Goal: Task Accomplishment & Management: Manage account settings

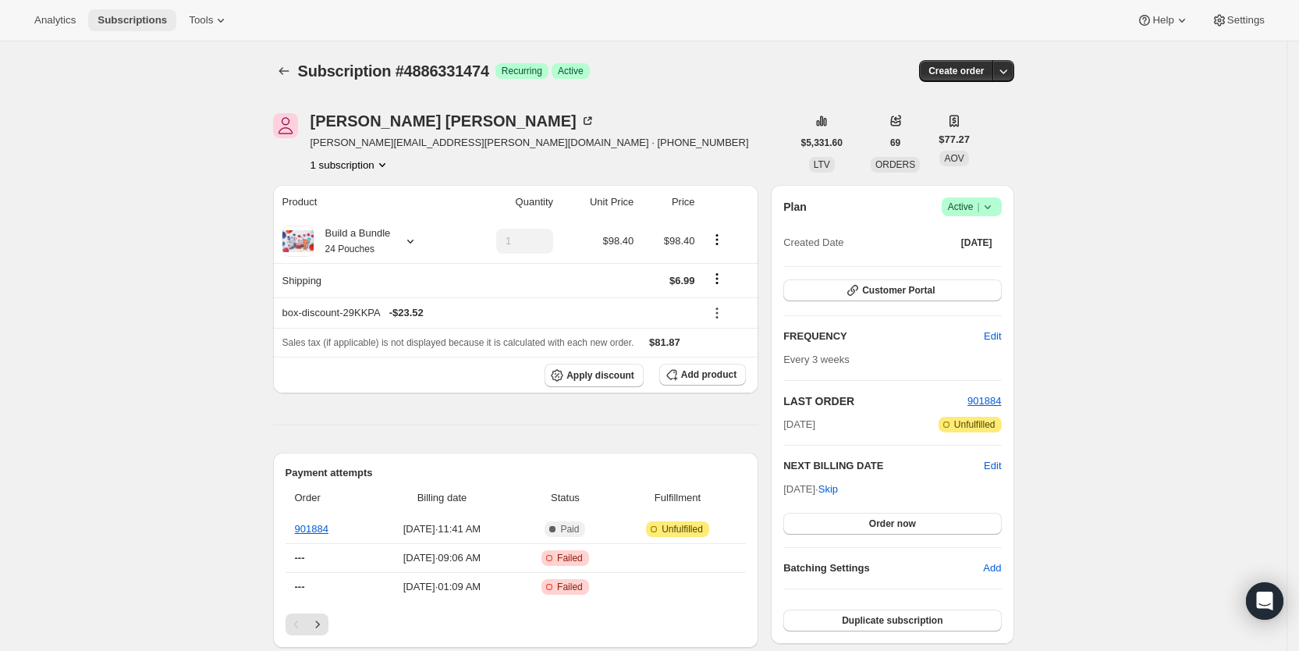
click at [139, 19] on span "Subscriptions" at bounding box center [132, 20] width 69 height 12
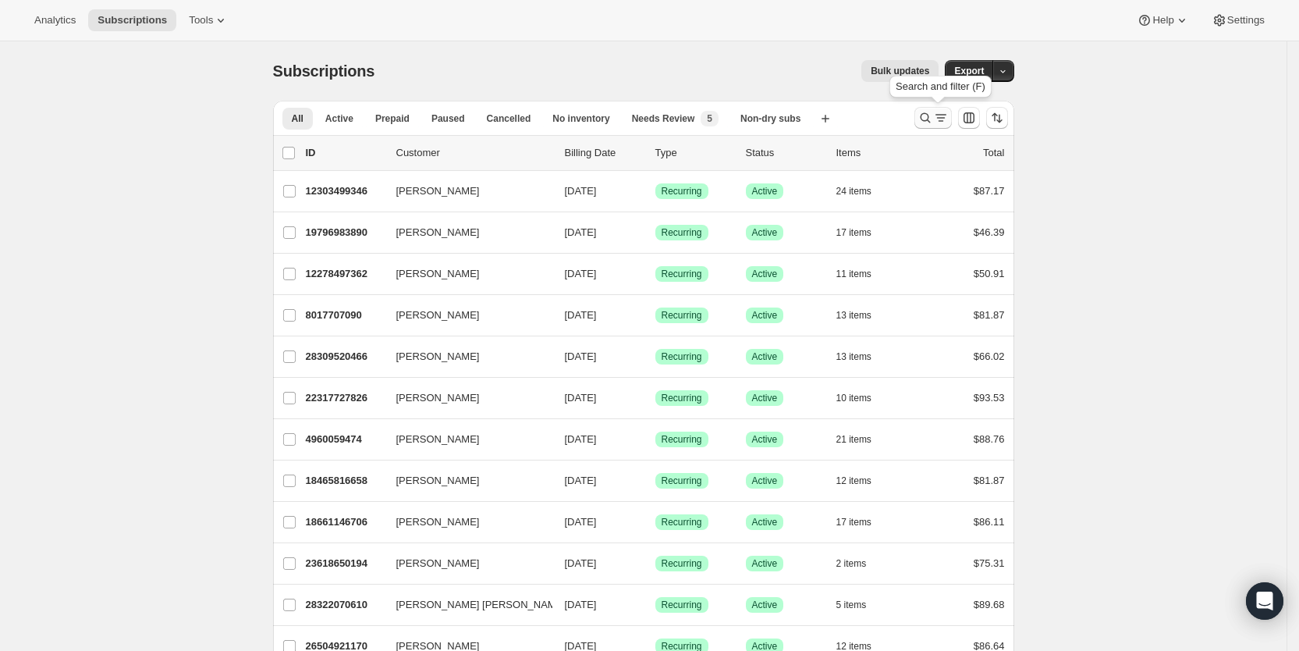
click at [939, 110] on icon "Search and filter results" at bounding box center [941, 118] width 16 height 16
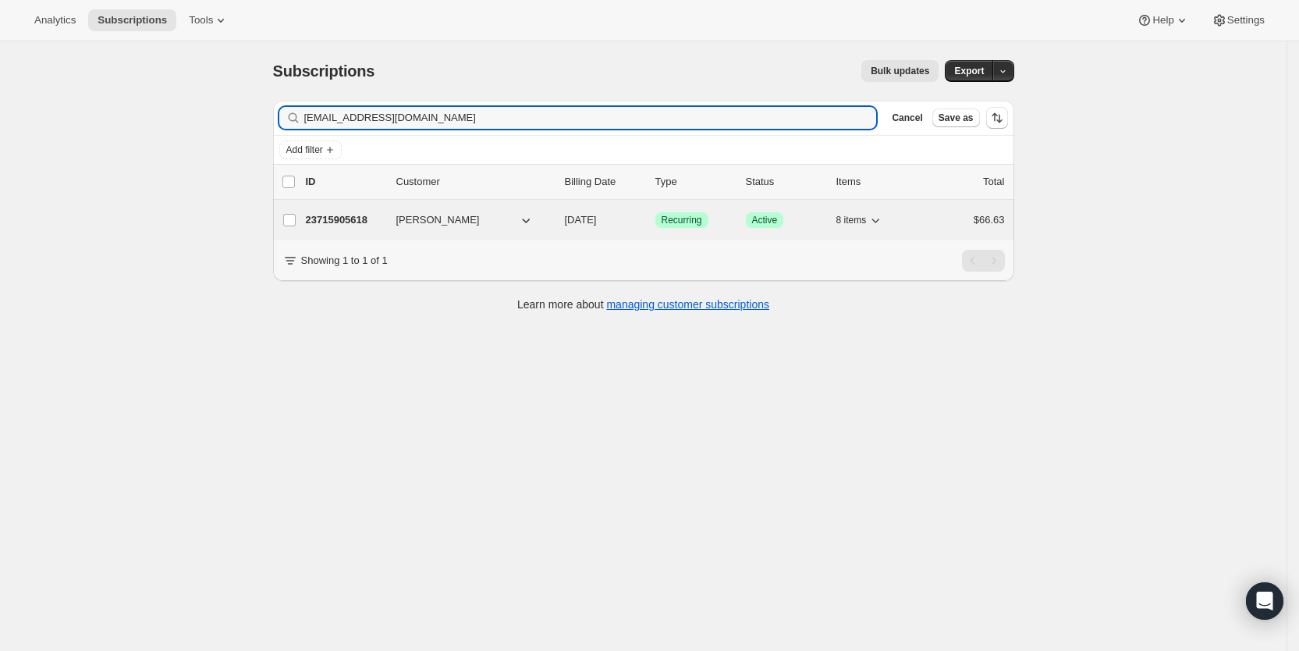
type input "[EMAIL_ADDRESS][DOMAIN_NAME]"
click at [609, 227] on p "[DATE]" at bounding box center [604, 220] width 78 height 16
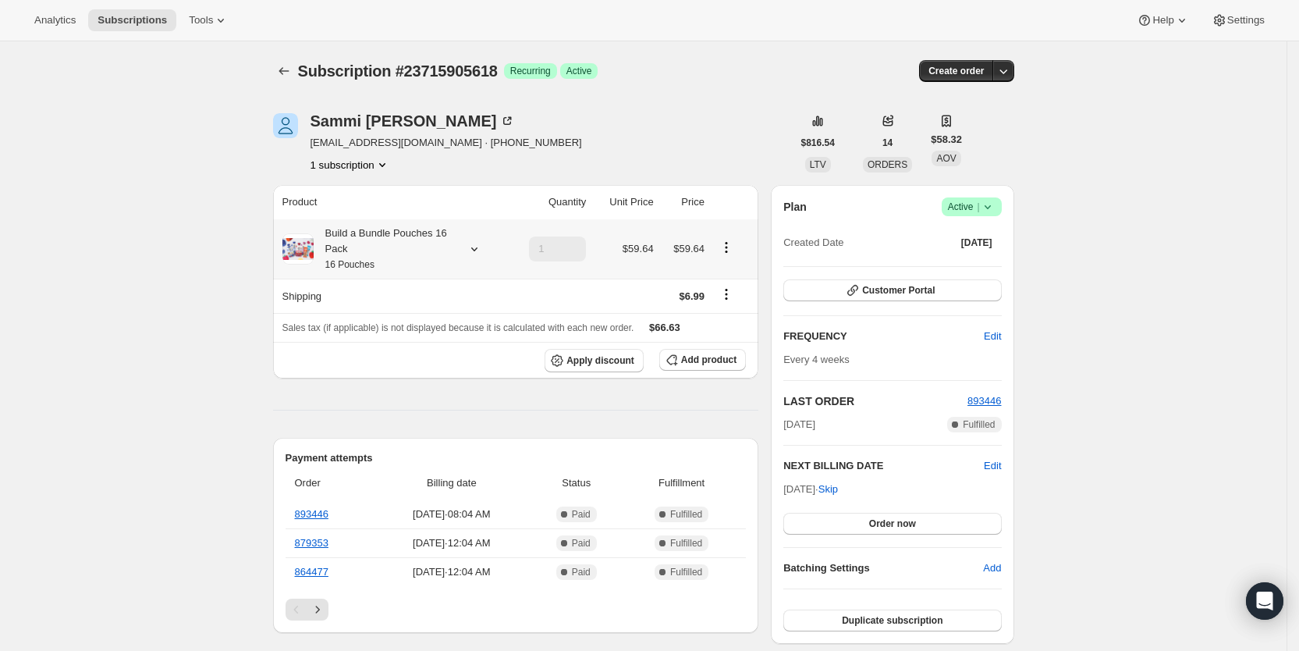
click at [475, 250] on icon at bounding box center [475, 249] width 16 height 16
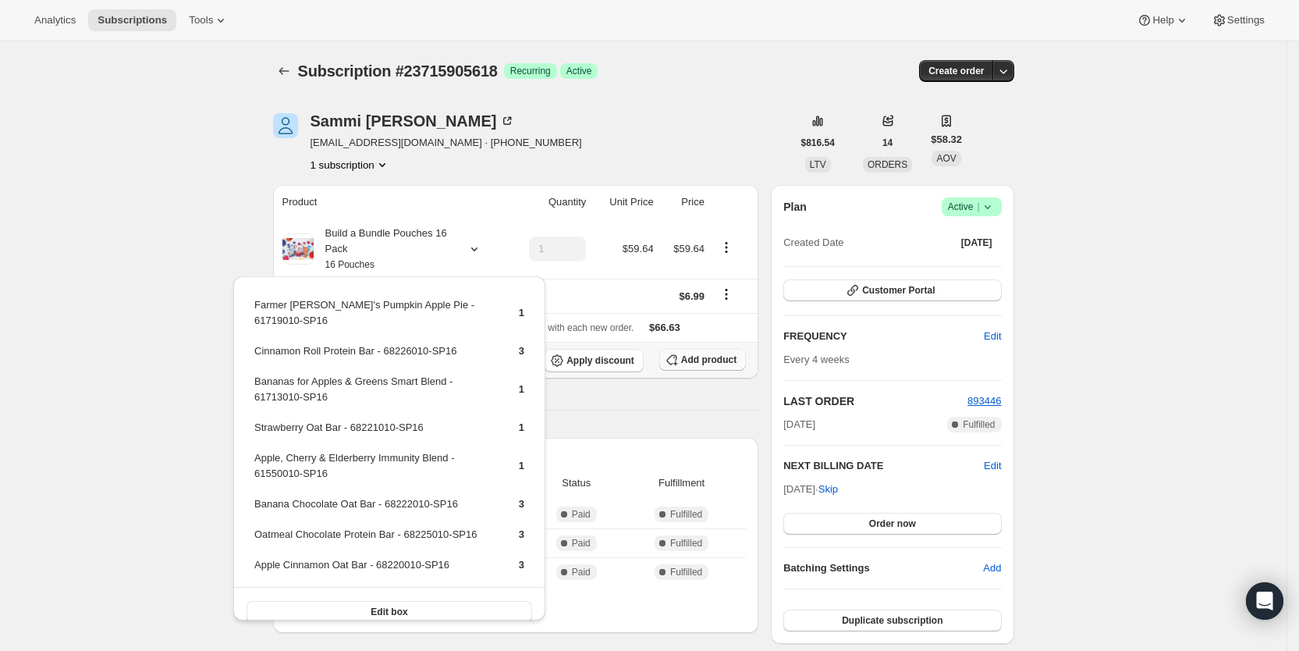
click at [699, 359] on span "Add product" at bounding box center [708, 359] width 55 height 12
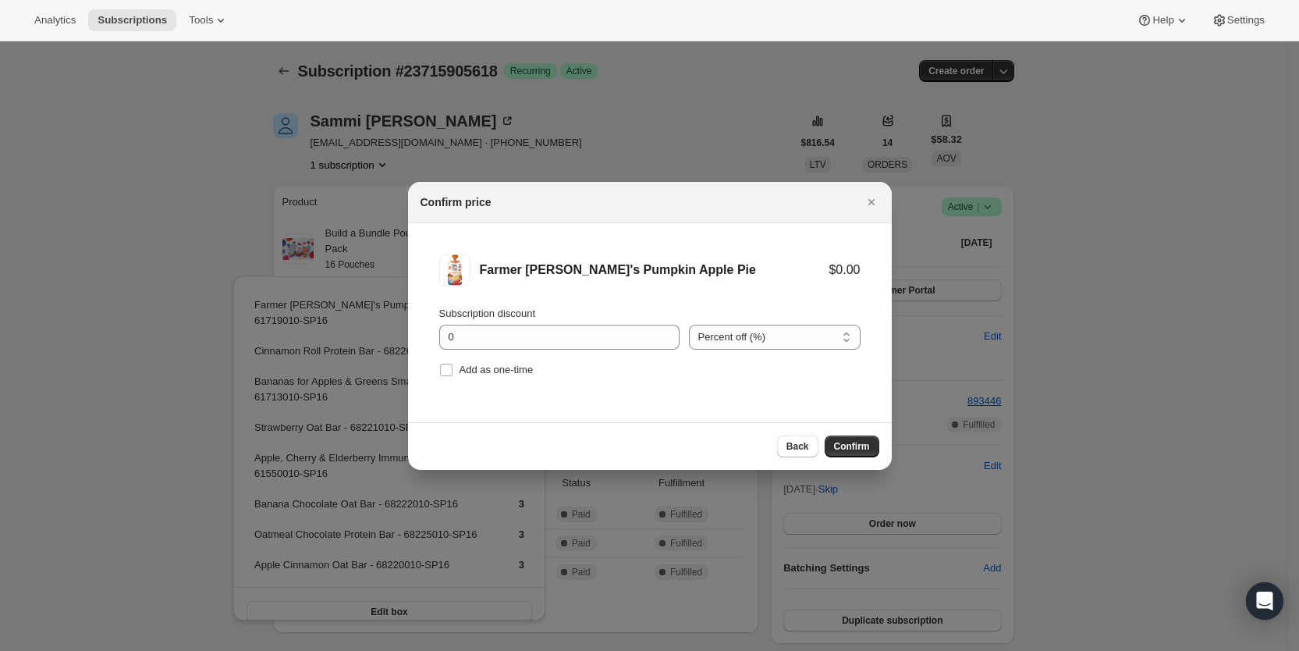
drag, startPoint x: 468, startPoint y: 372, endPoint x: 537, endPoint y: 389, distance: 70.8
click at [468, 371] on span "Add as one-time" at bounding box center [497, 370] width 74 height 12
click at [453, 371] on input "Add as one-time" at bounding box center [446, 370] width 12 height 12
checkbox input "true"
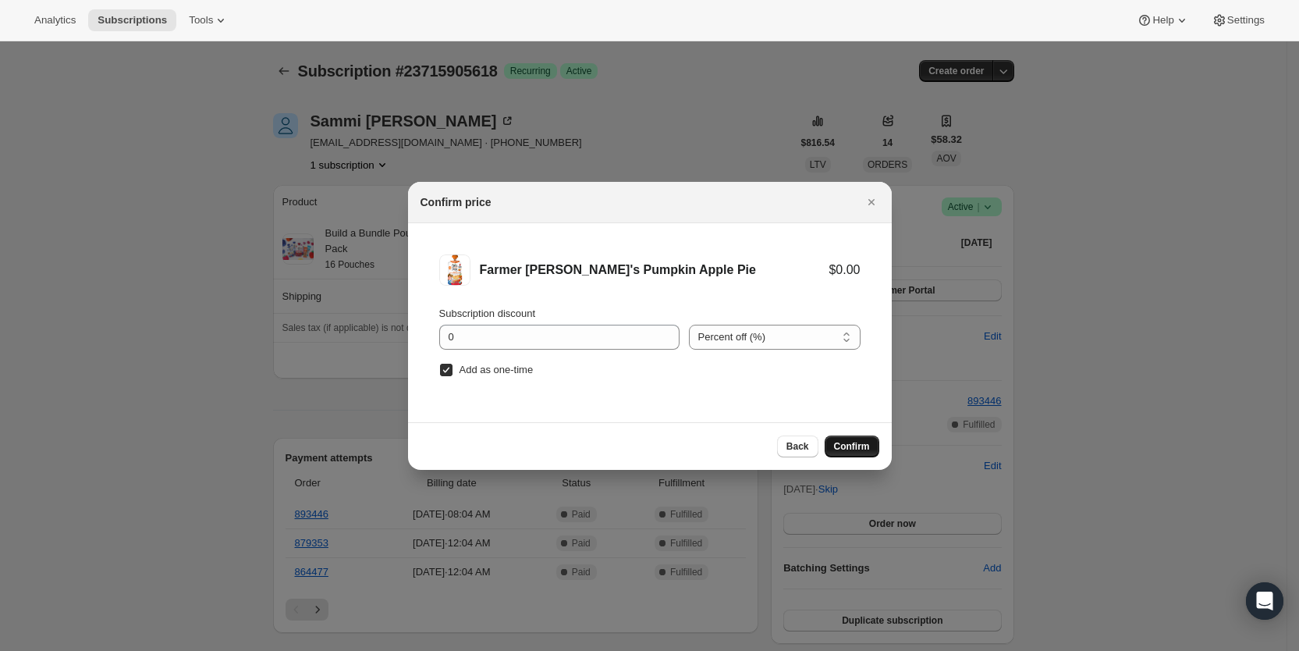
click at [835, 441] on span "Confirm" at bounding box center [852, 446] width 36 height 12
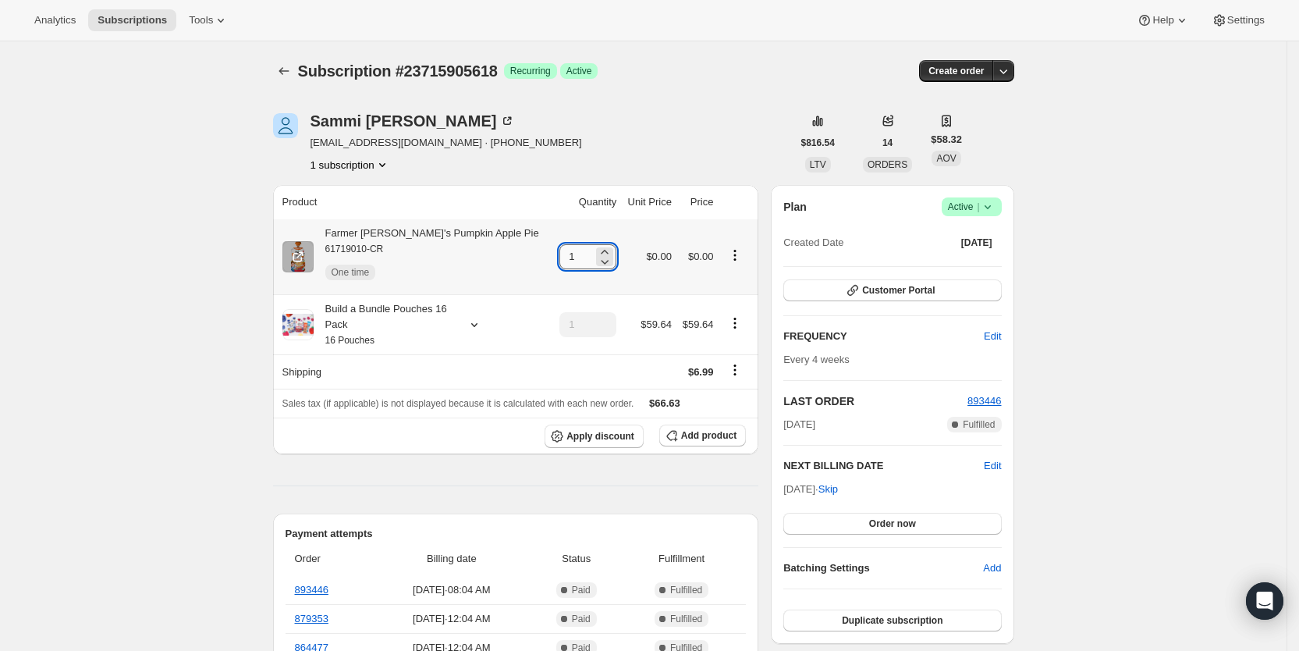
drag, startPoint x: 549, startPoint y: 260, endPoint x: 573, endPoint y: 258, distance: 25.0
click at [573, 258] on input "1" at bounding box center [576, 256] width 34 height 25
type input "3"
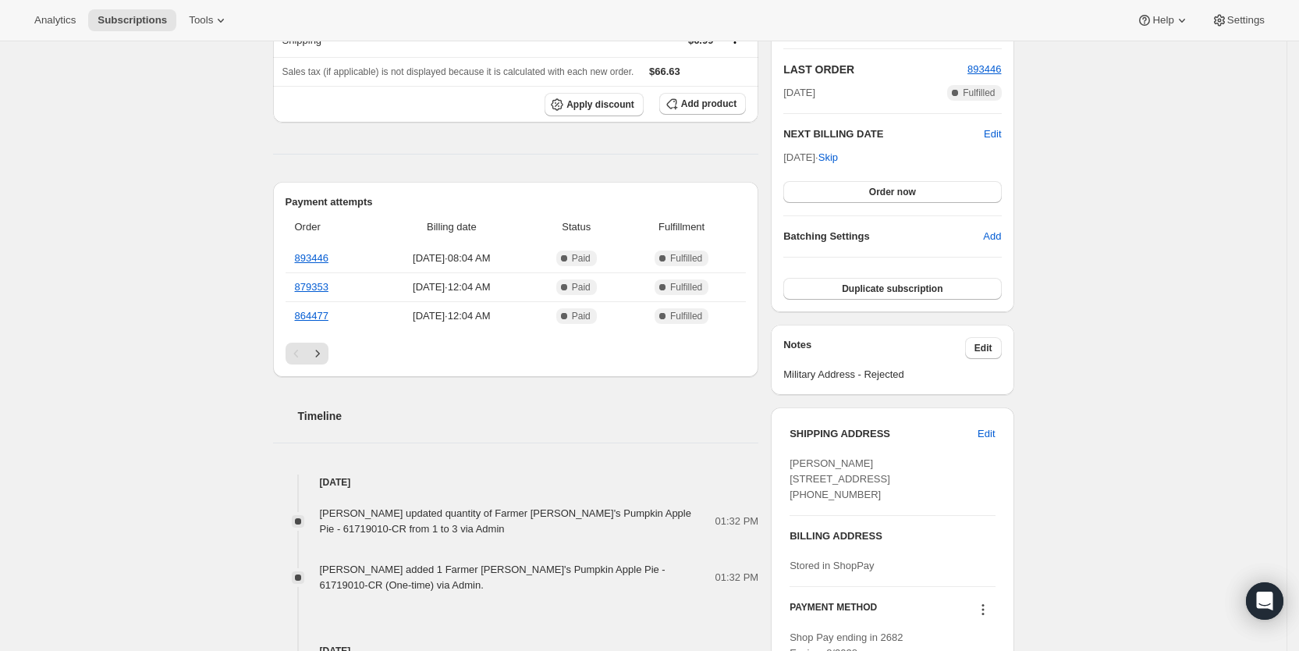
scroll to position [378, 0]
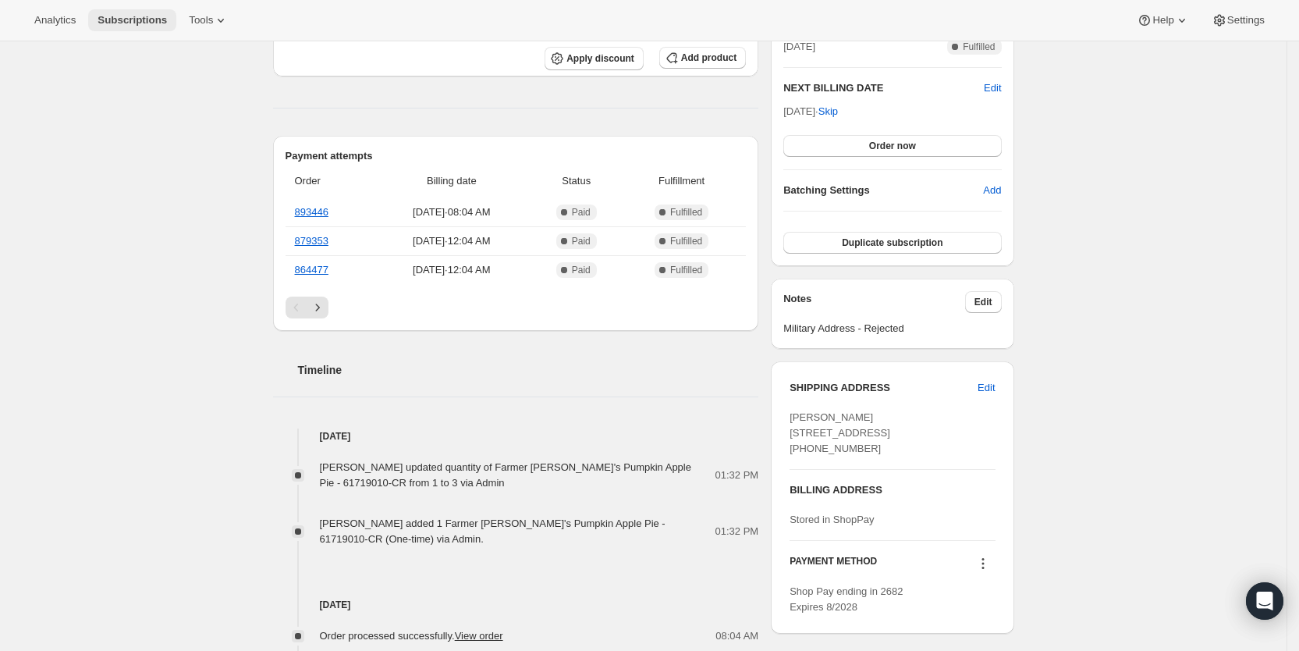
click at [121, 16] on span "Subscriptions" at bounding box center [132, 20] width 69 height 12
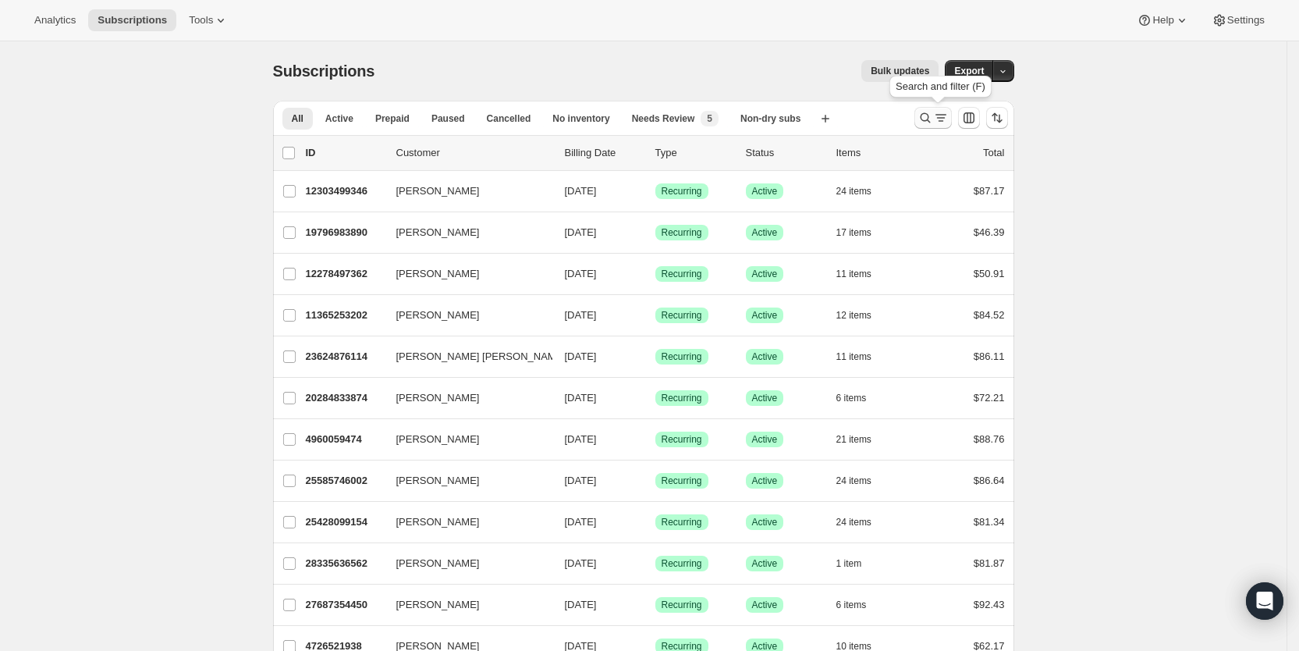
click at [933, 112] on icon "Search and filter results" at bounding box center [926, 118] width 16 height 16
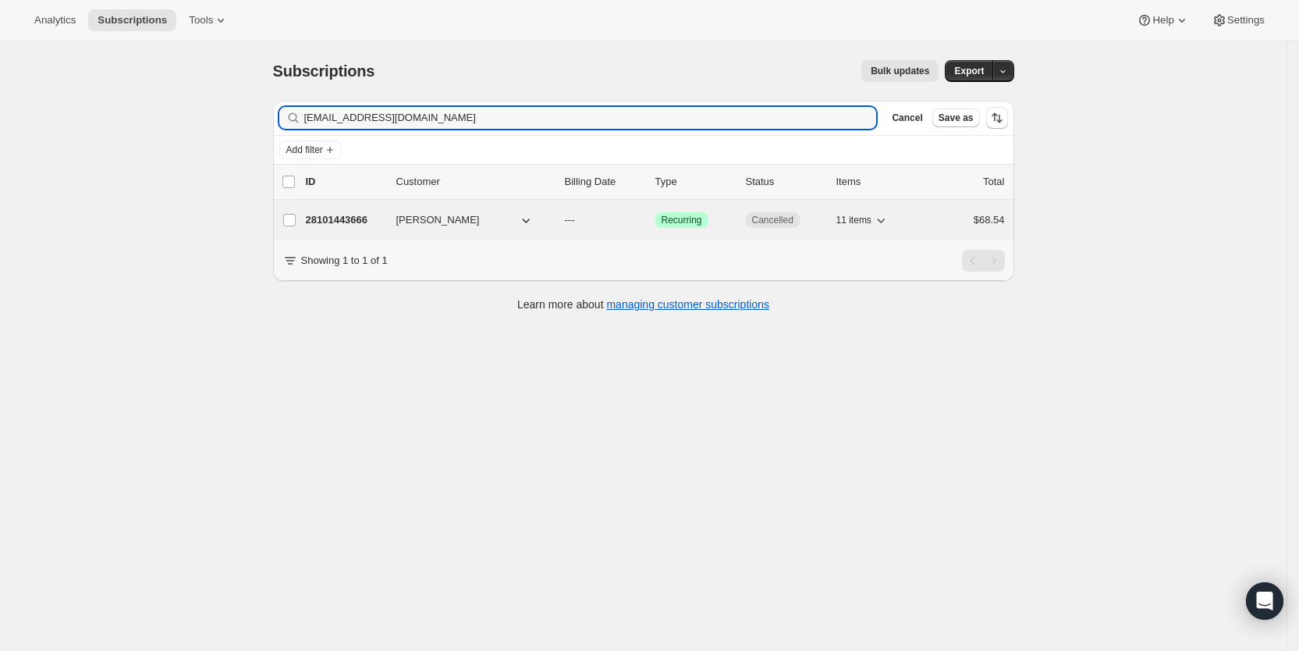
type input "[EMAIL_ADDRESS][DOMAIN_NAME]"
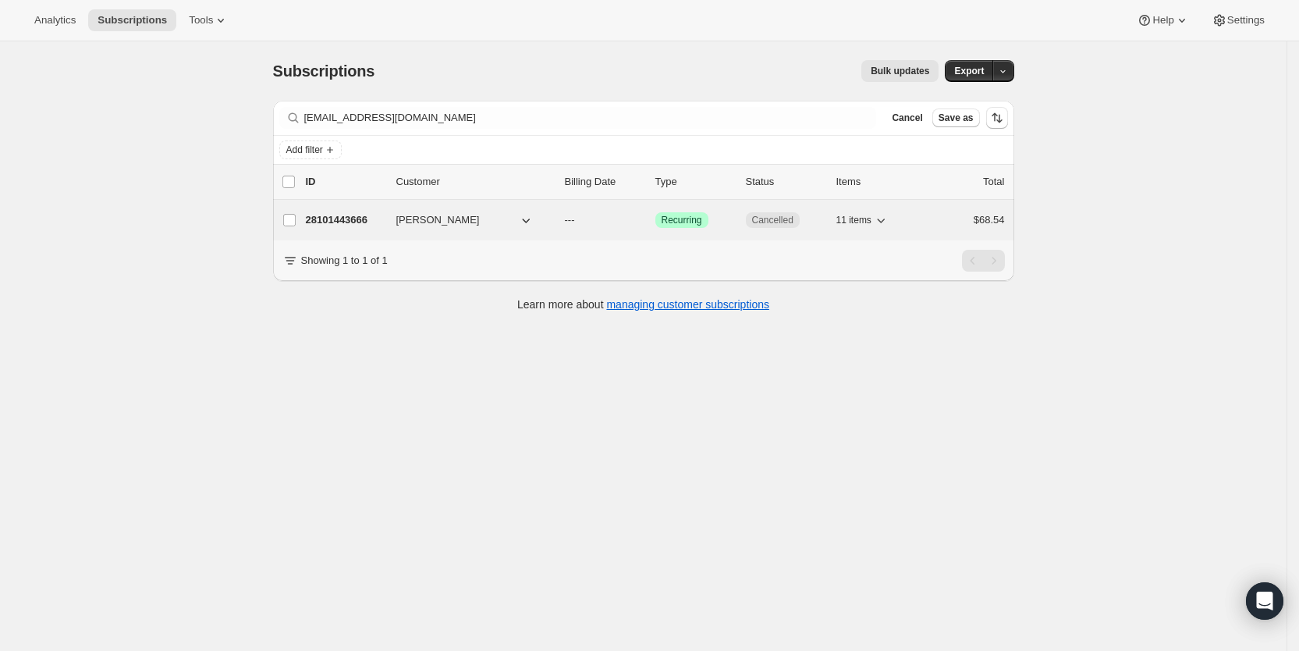
click at [575, 219] on span "---" at bounding box center [570, 220] width 10 height 12
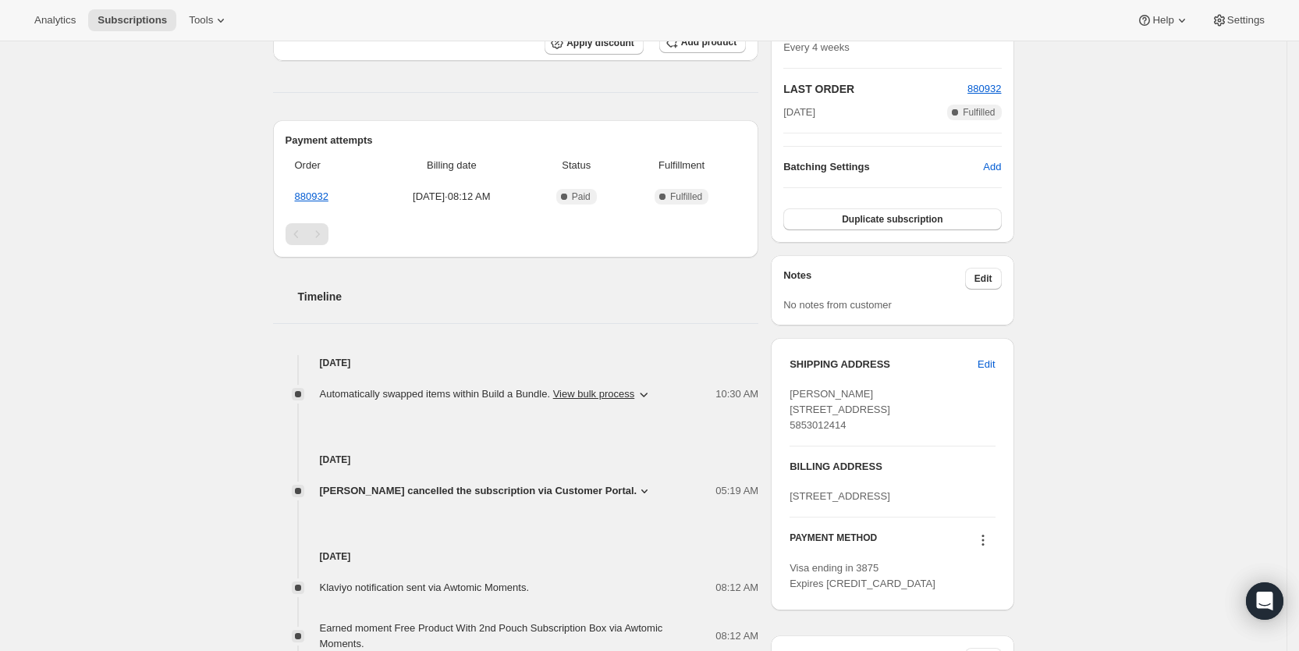
scroll to position [336, 0]
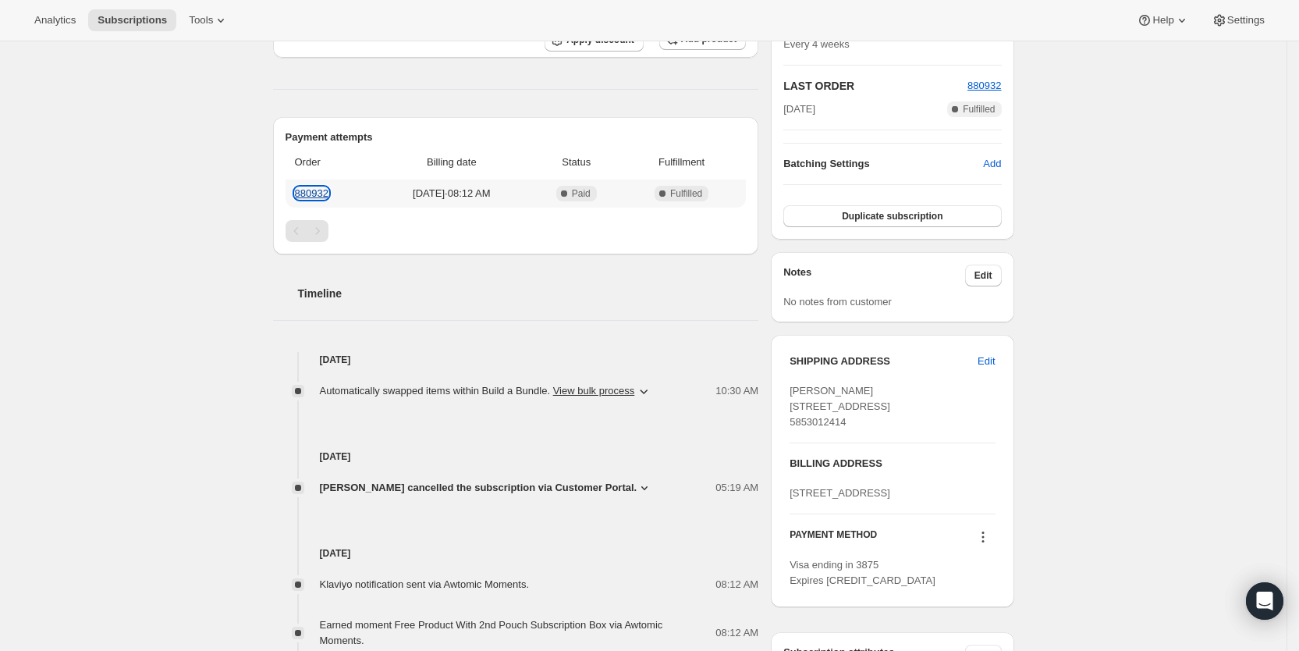
click at [314, 190] on link "880932" at bounding box center [312, 193] width 34 height 12
click at [151, 14] on span "Subscriptions" at bounding box center [132, 20] width 69 height 12
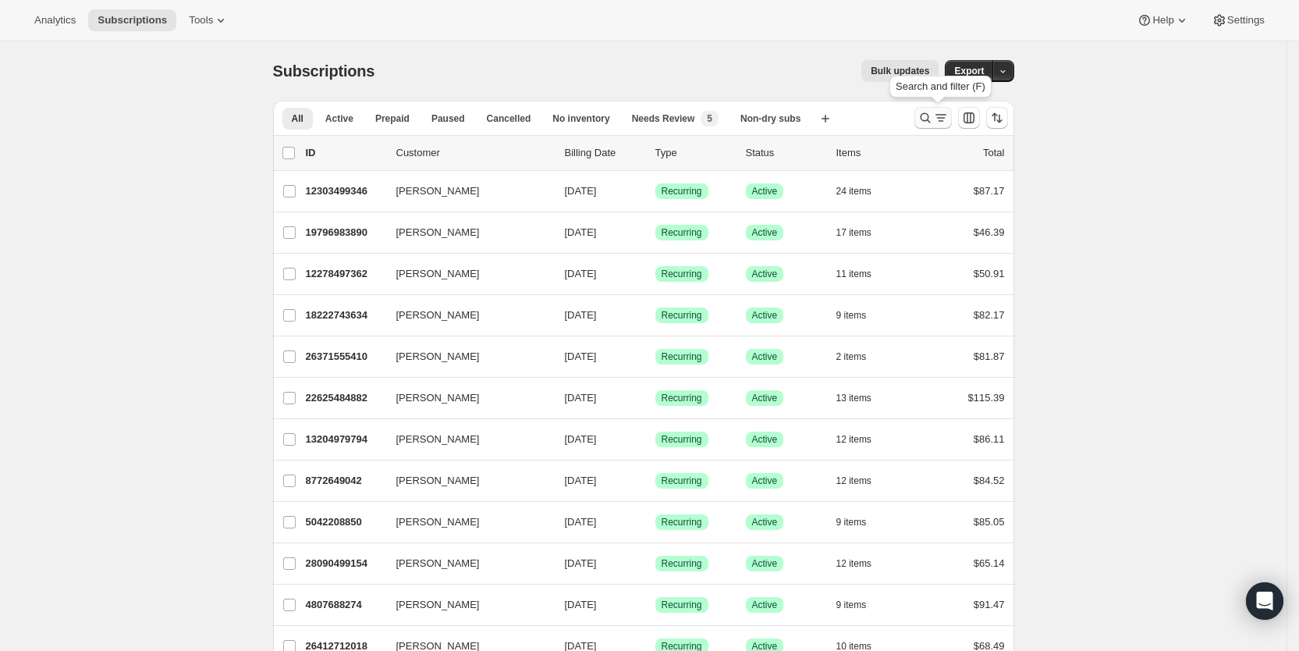
click at [940, 115] on icon "Search and filter results" at bounding box center [941, 118] width 16 height 16
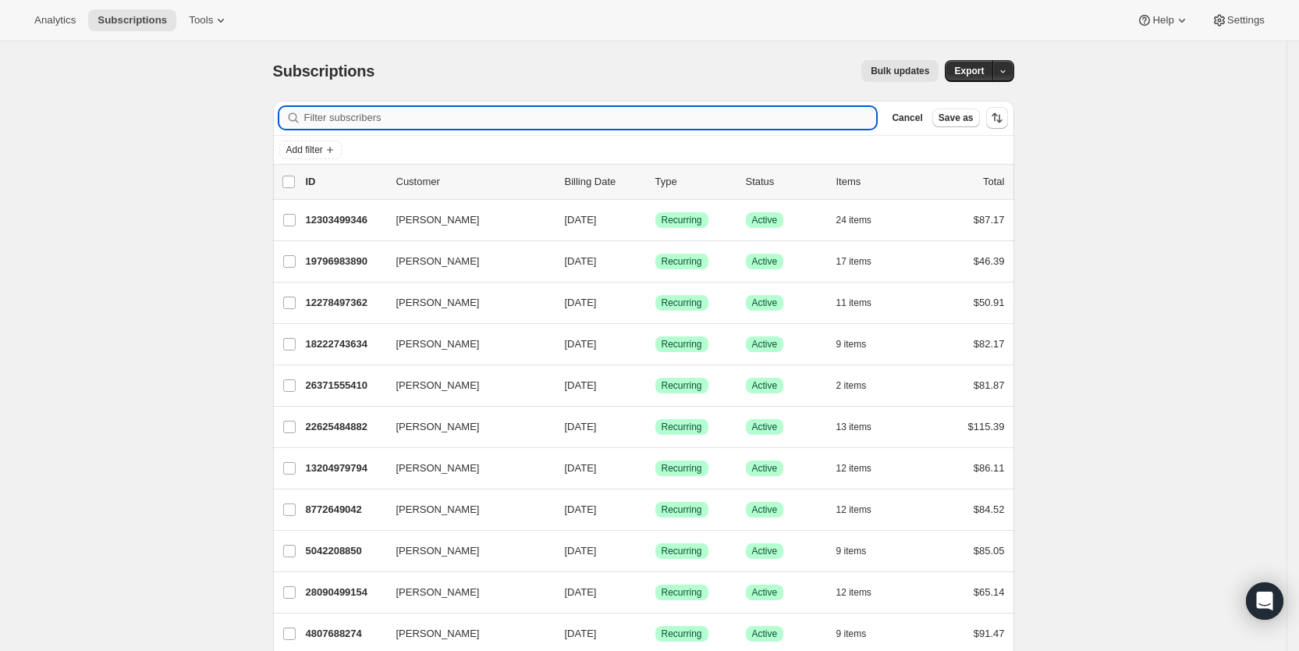
paste input "[EMAIL_ADDRESS][DOMAIN_NAME]"
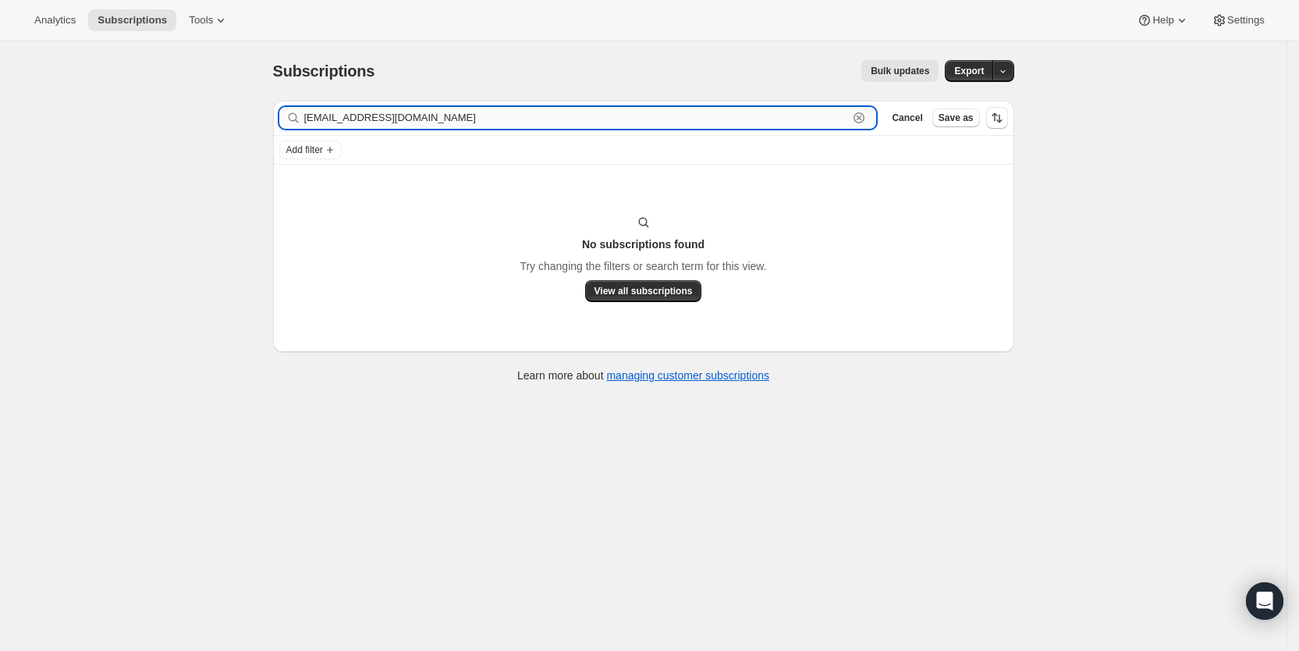
drag, startPoint x: 481, startPoint y: 118, endPoint x: 310, endPoint y: 127, distance: 171.9
click at [310, 127] on input "[EMAIL_ADDRESS][DOMAIN_NAME]" at bounding box center [576, 118] width 545 height 22
paste input "hezmac18"
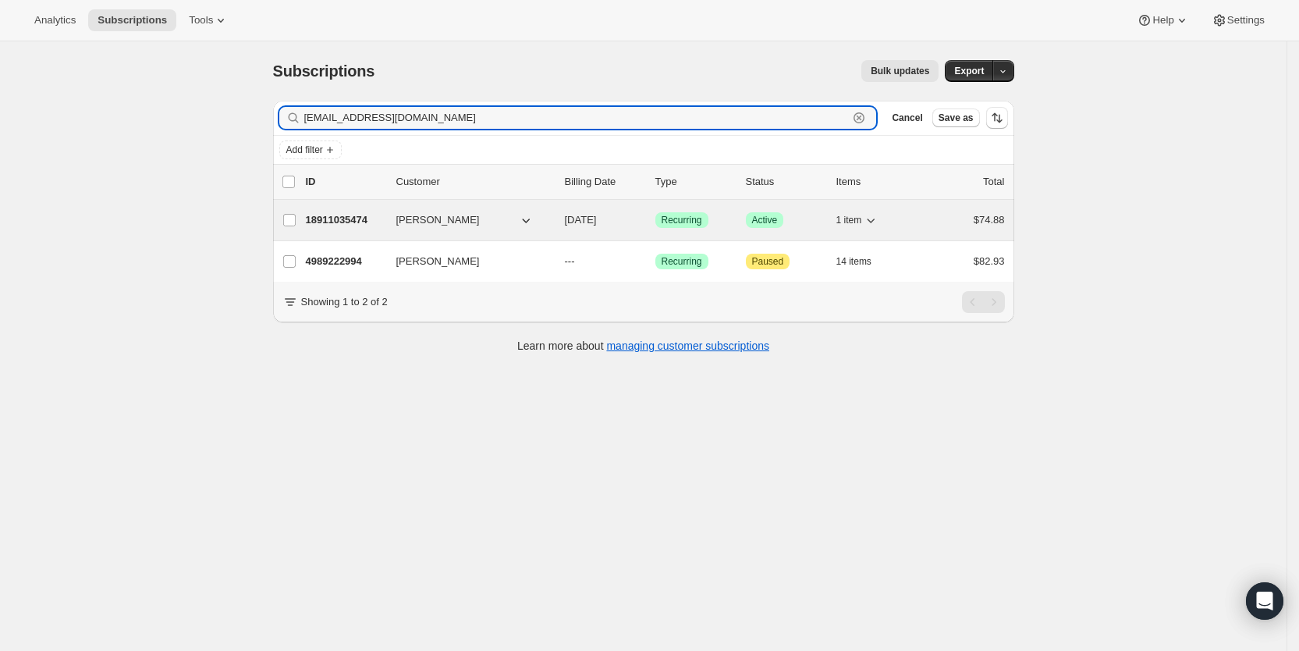
type input "[EMAIL_ADDRESS][DOMAIN_NAME]"
click at [597, 221] on span "[DATE]" at bounding box center [581, 220] width 32 height 12
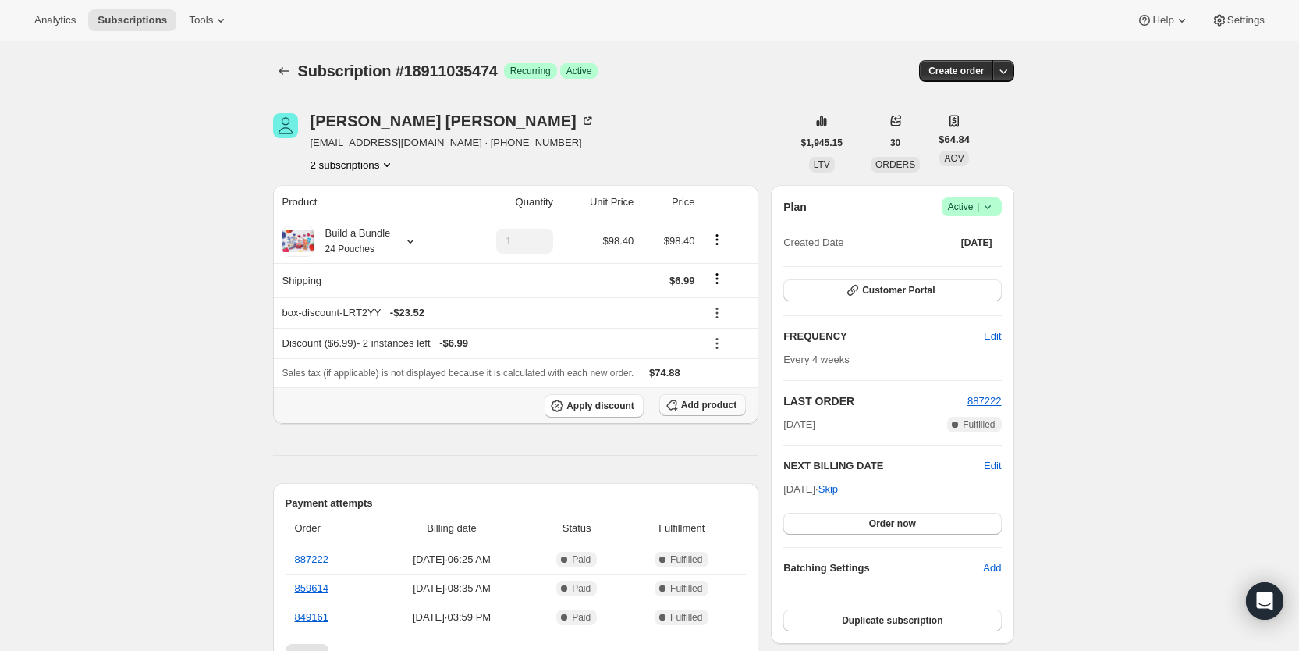
click at [724, 403] on span "Add product" at bounding box center [708, 405] width 55 height 12
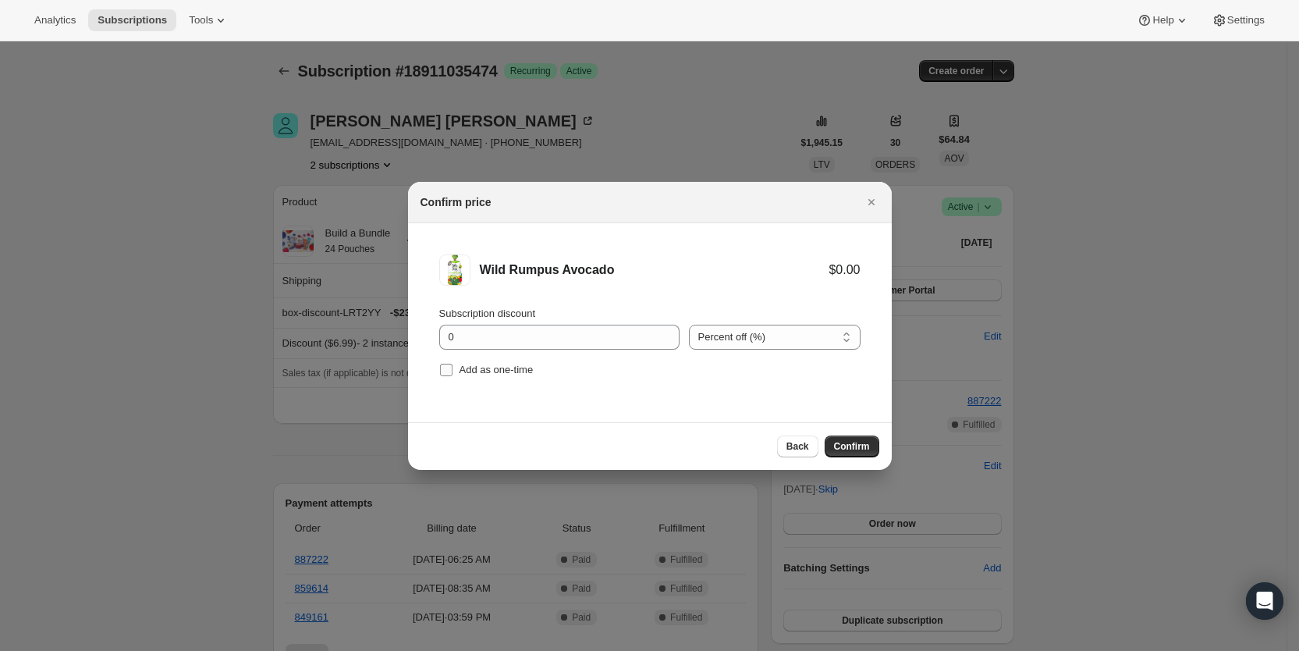
click at [449, 372] on input "Add as one-time" at bounding box center [446, 370] width 12 height 12
checkbox input "true"
click at [857, 442] on span "Confirm" at bounding box center [852, 446] width 36 height 12
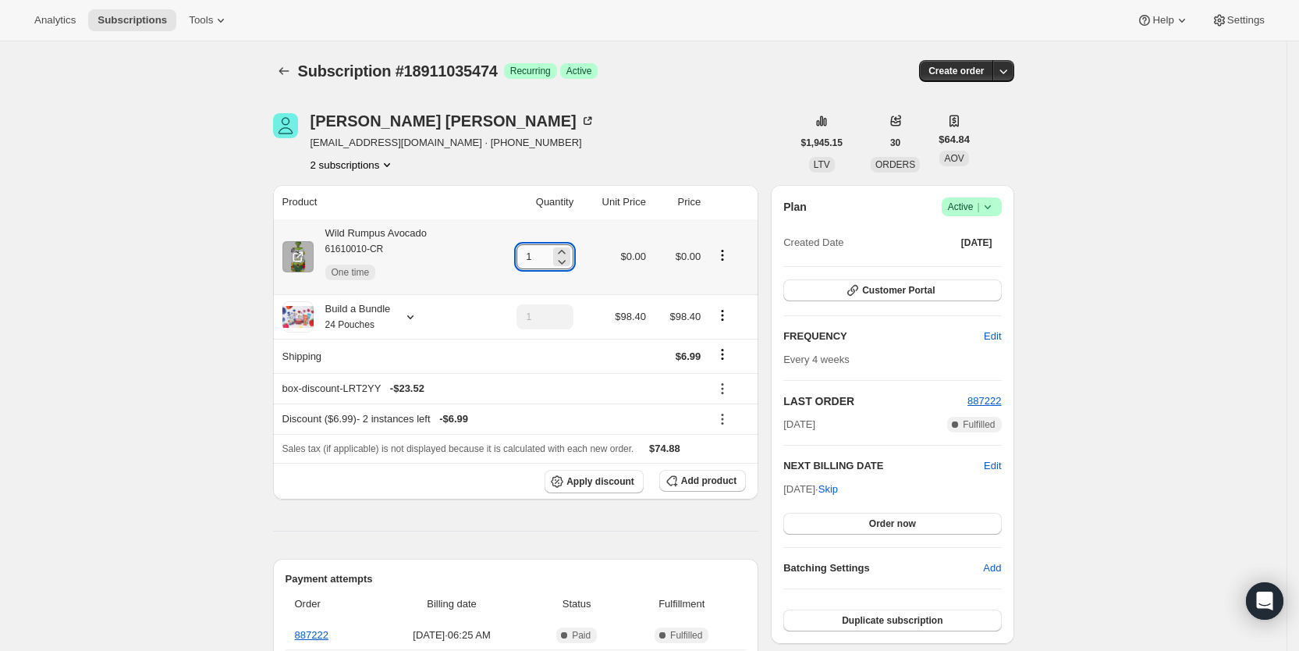
drag, startPoint x: 528, startPoint y: 257, endPoint x: 541, endPoint y: 257, distance: 12.5
click at [541, 257] on input "1" at bounding box center [534, 256] width 34 height 25
type input "6"
click at [146, 20] on span "Subscriptions" at bounding box center [132, 20] width 69 height 12
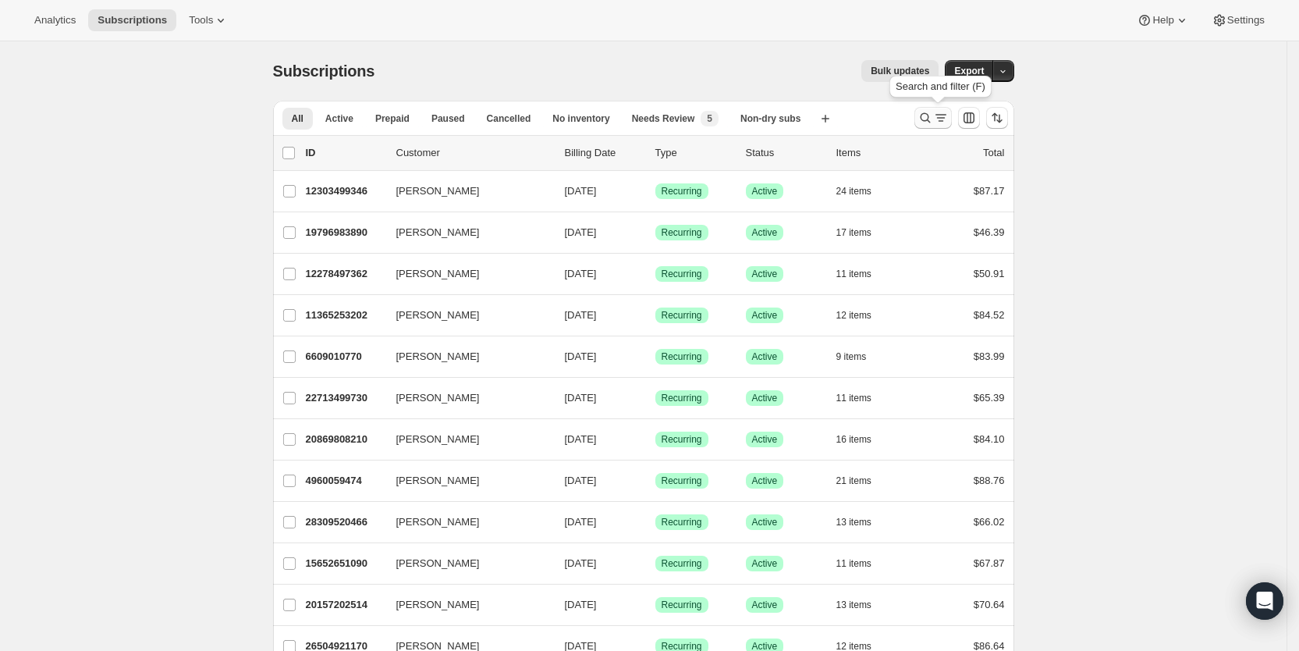
click at [945, 119] on icon "Search and filter results" at bounding box center [941, 118] width 16 height 16
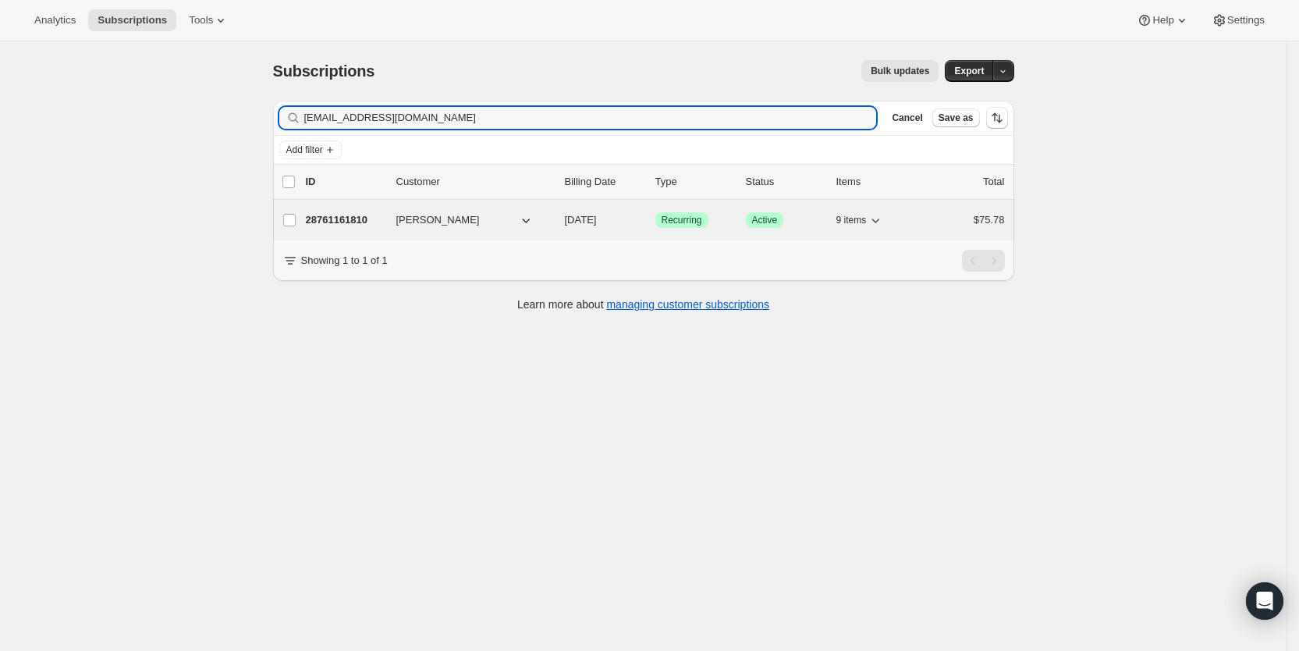
type input "[EMAIL_ADDRESS][DOMAIN_NAME]"
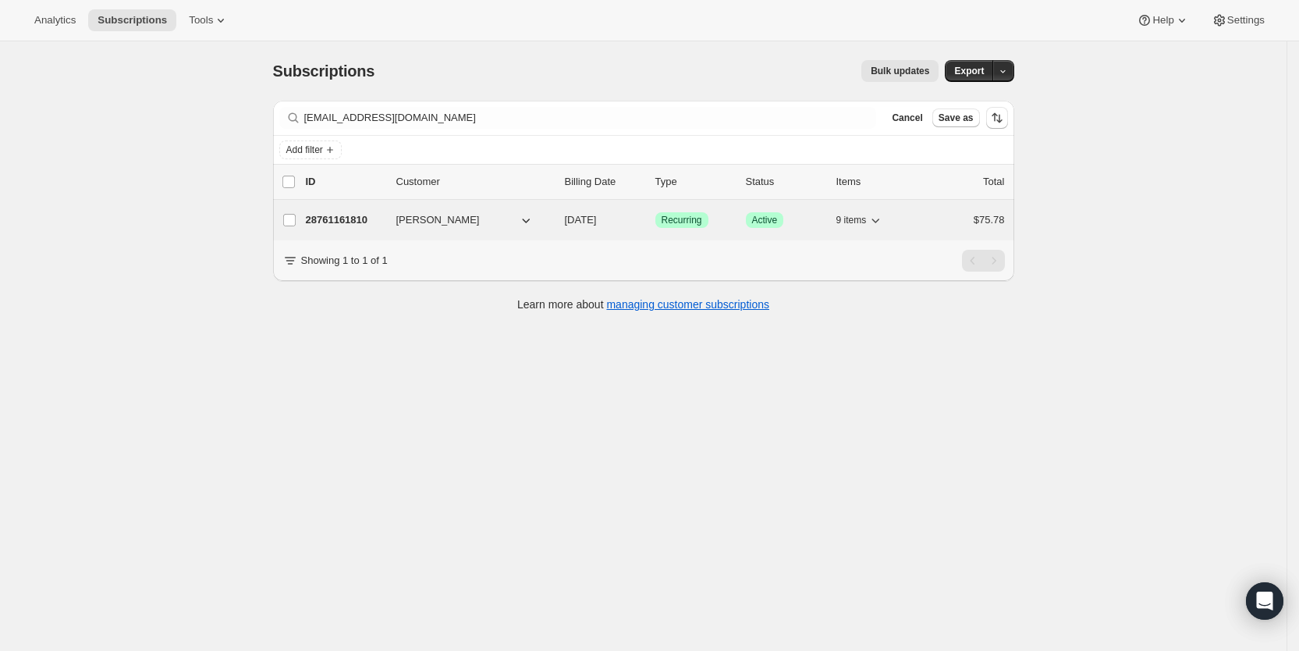
click at [597, 222] on span "[DATE]" at bounding box center [581, 220] width 32 height 12
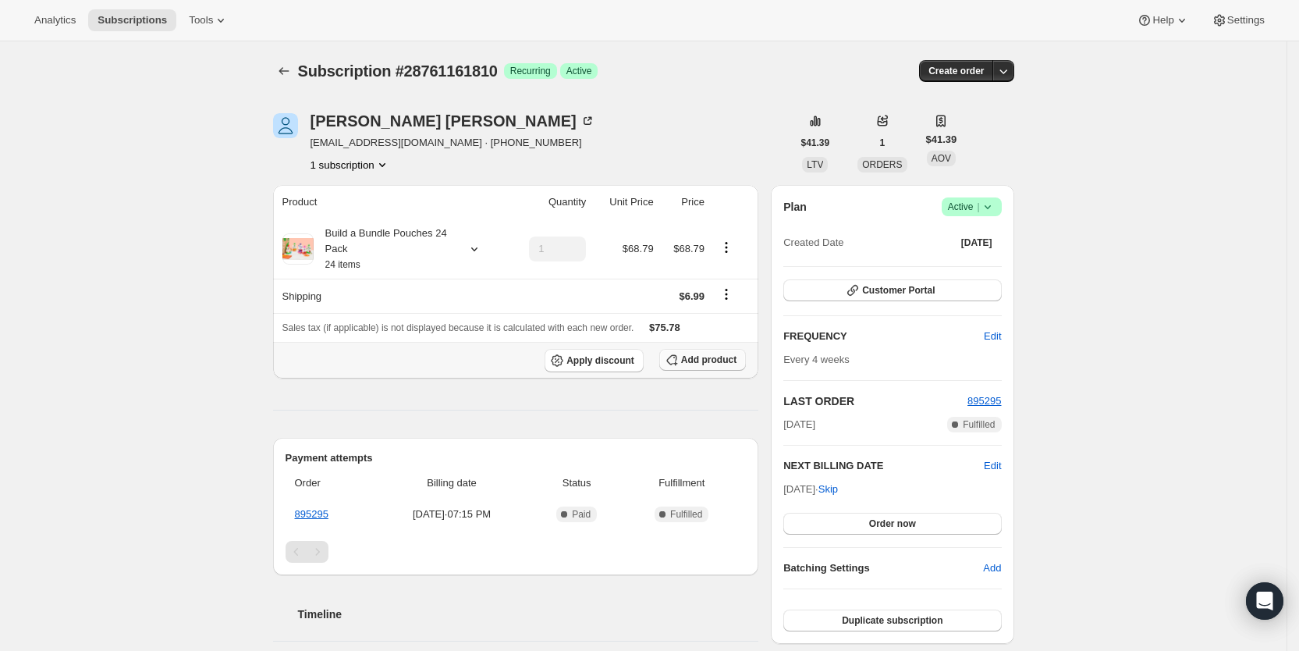
click at [712, 359] on span "Add product" at bounding box center [708, 359] width 55 height 12
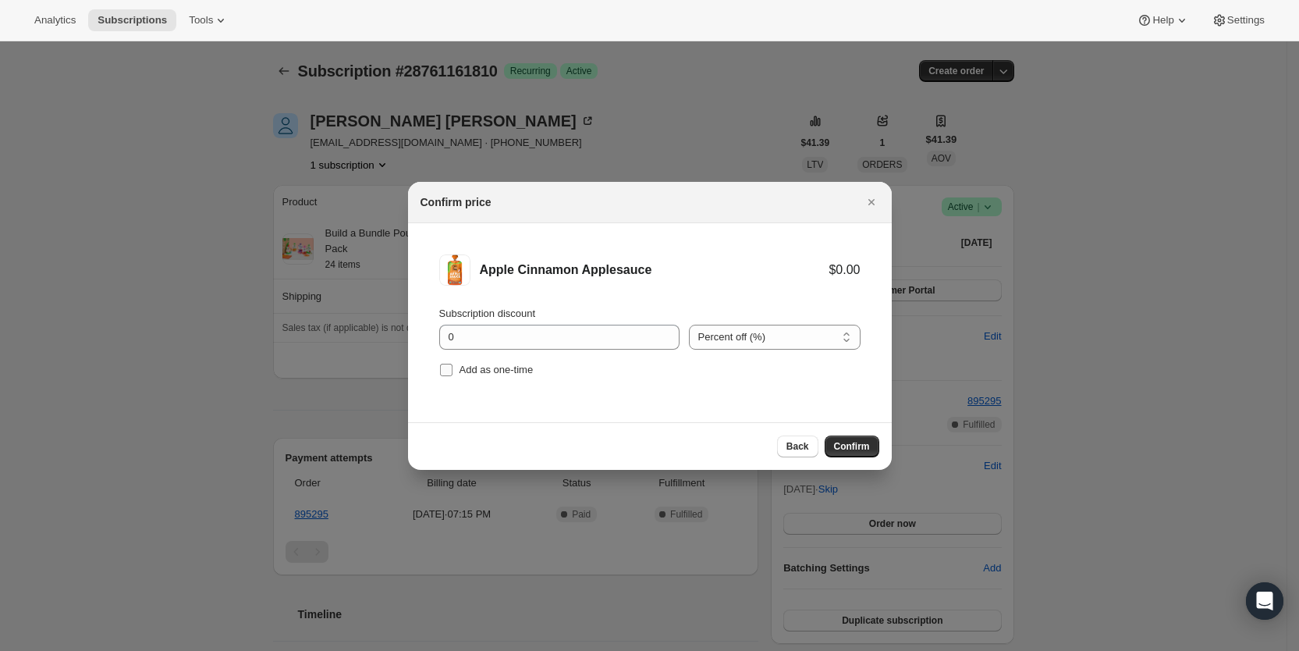
click at [453, 374] on span ":r285:" at bounding box center [446, 370] width 14 height 14
click at [453, 374] on input "Add as one-time" at bounding box center [446, 370] width 12 height 12
checkbox input "true"
drag, startPoint x: 854, startPoint y: 447, endPoint x: 821, endPoint y: 447, distance: 32.8
click at [854, 448] on span "Confirm" at bounding box center [852, 446] width 36 height 12
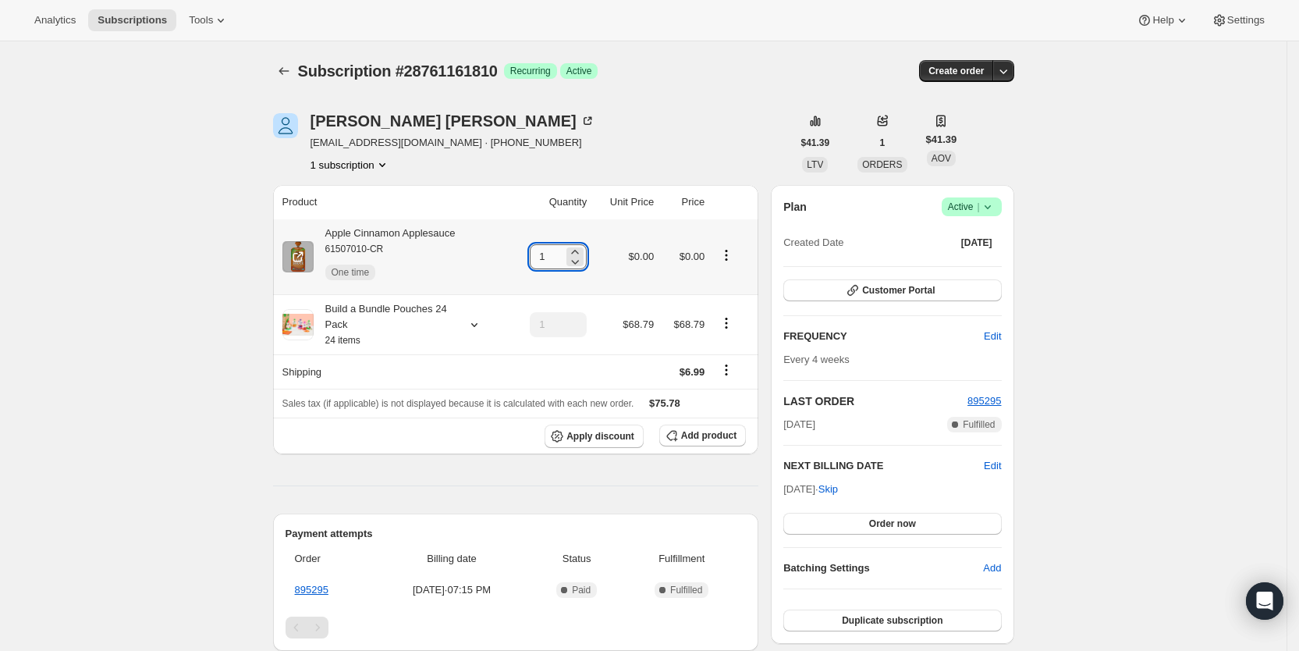
drag, startPoint x: 546, startPoint y: 254, endPoint x: 562, endPoint y: 254, distance: 15.6
click at [562, 254] on input "1" at bounding box center [547, 256] width 34 height 25
type input "3"
click at [133, 17] on span "Subscriptions" at bounding box center [132, 20] width 69 height 12
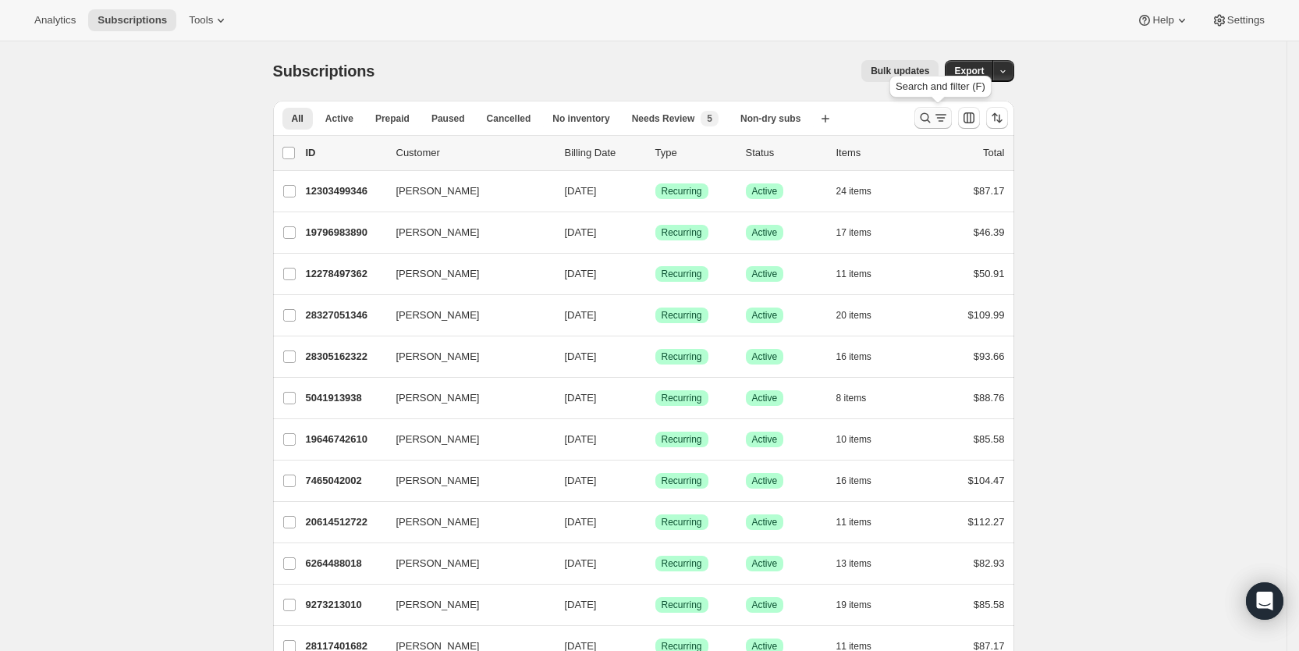
click at [949, 112] on icon "Search and filter results" at bounding box center [941, 118] width 16 height 16
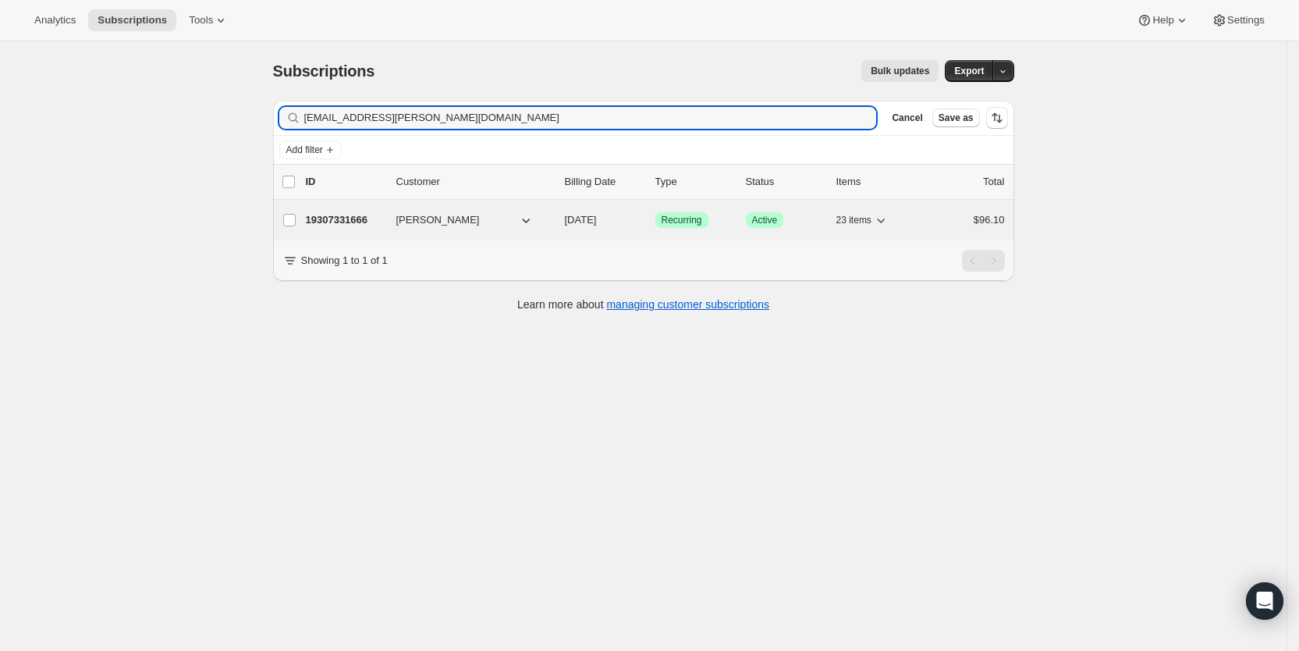
type input "[EMAIL_ADDRESS][PERSON_NAME][DOMAIN_NAME]"
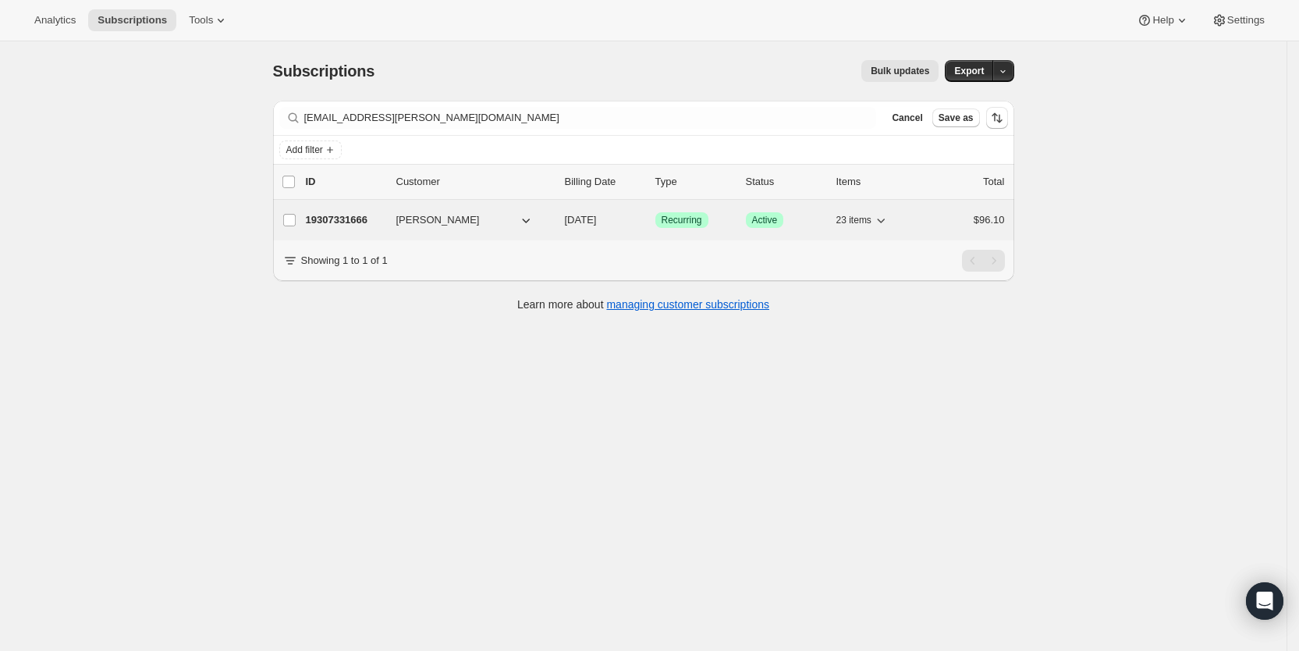
click at [609, 227] on p "[DATE]" at bounding box center [604, 220] width 78 height 16
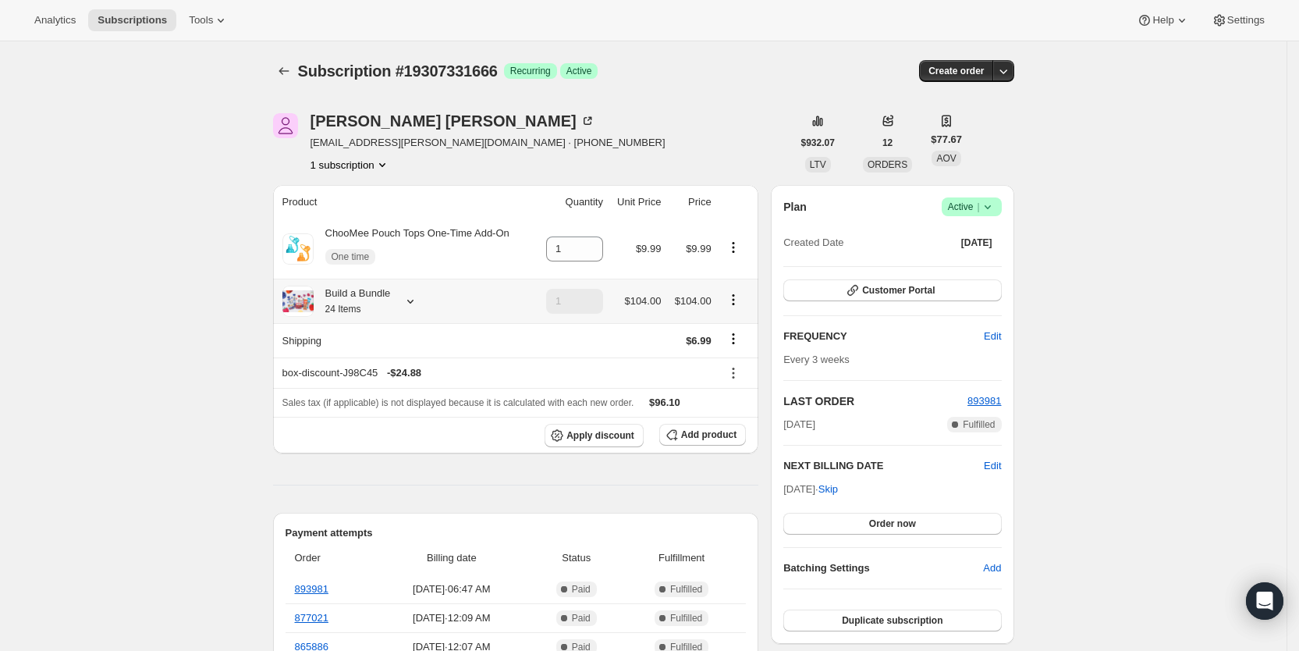
click at [414, 301] on icon at bounding box center [410, 302] width 6 height 4
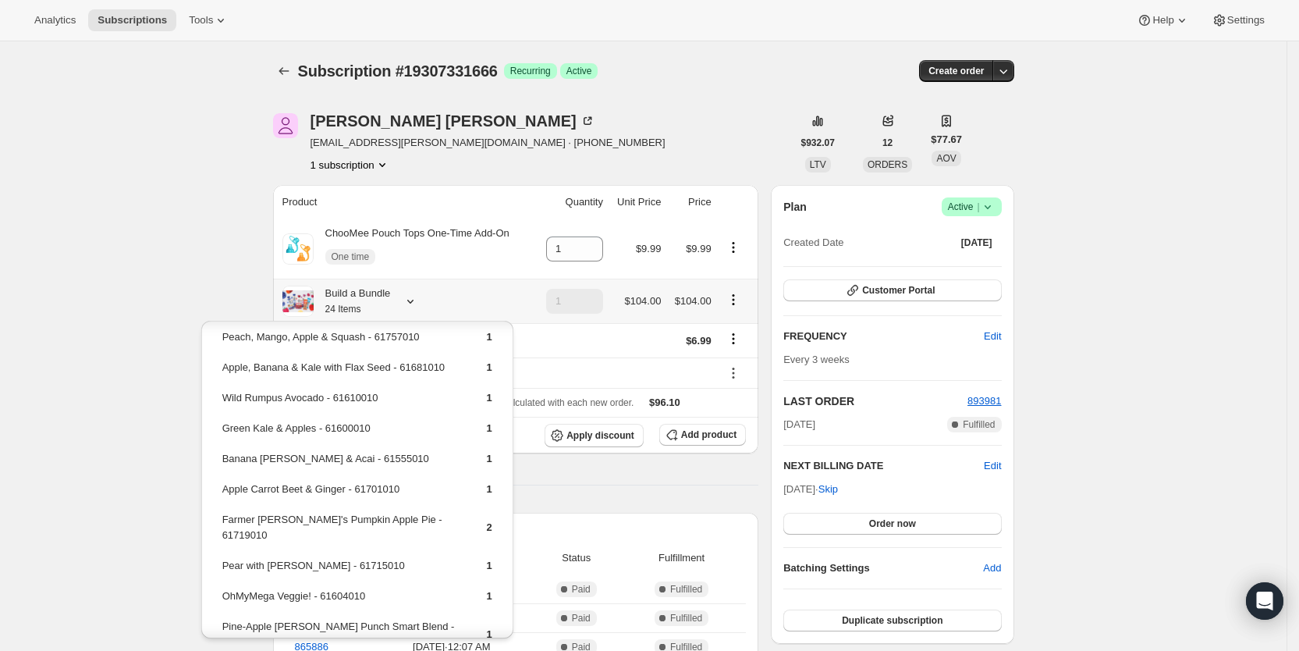
scroll to position [187, 0]
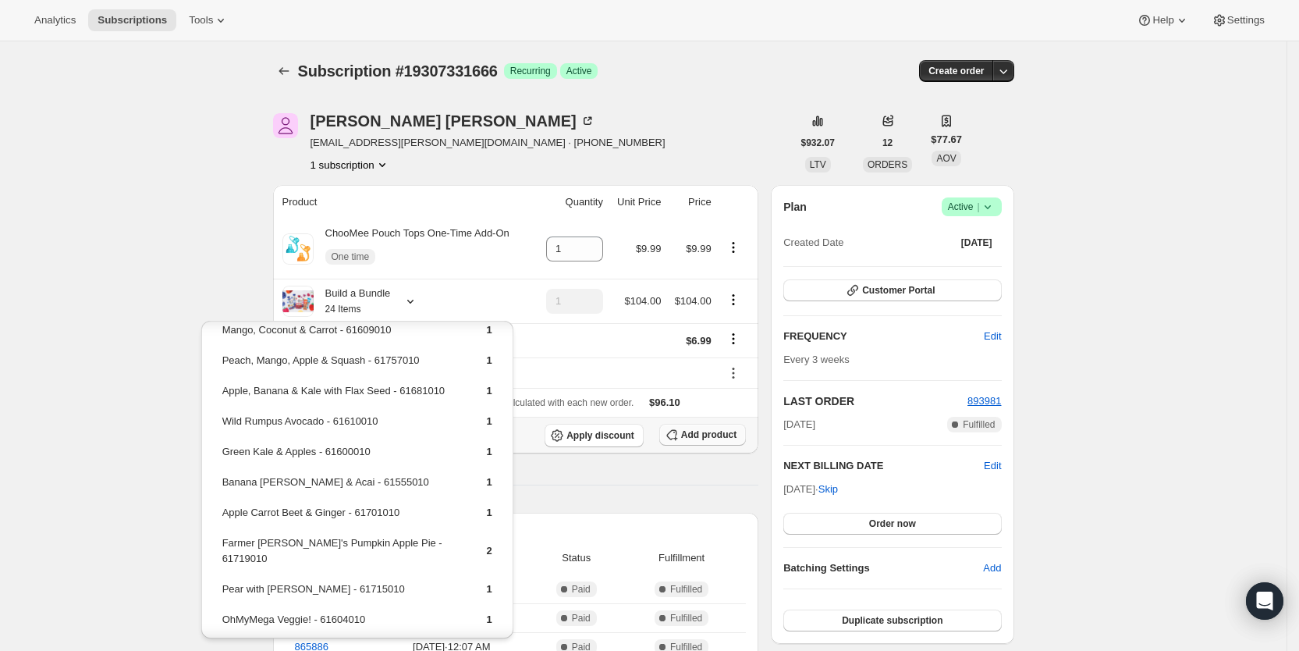
click at [700, 431] on span "Add product" at bounding box center [708, 434] width 55 height 12
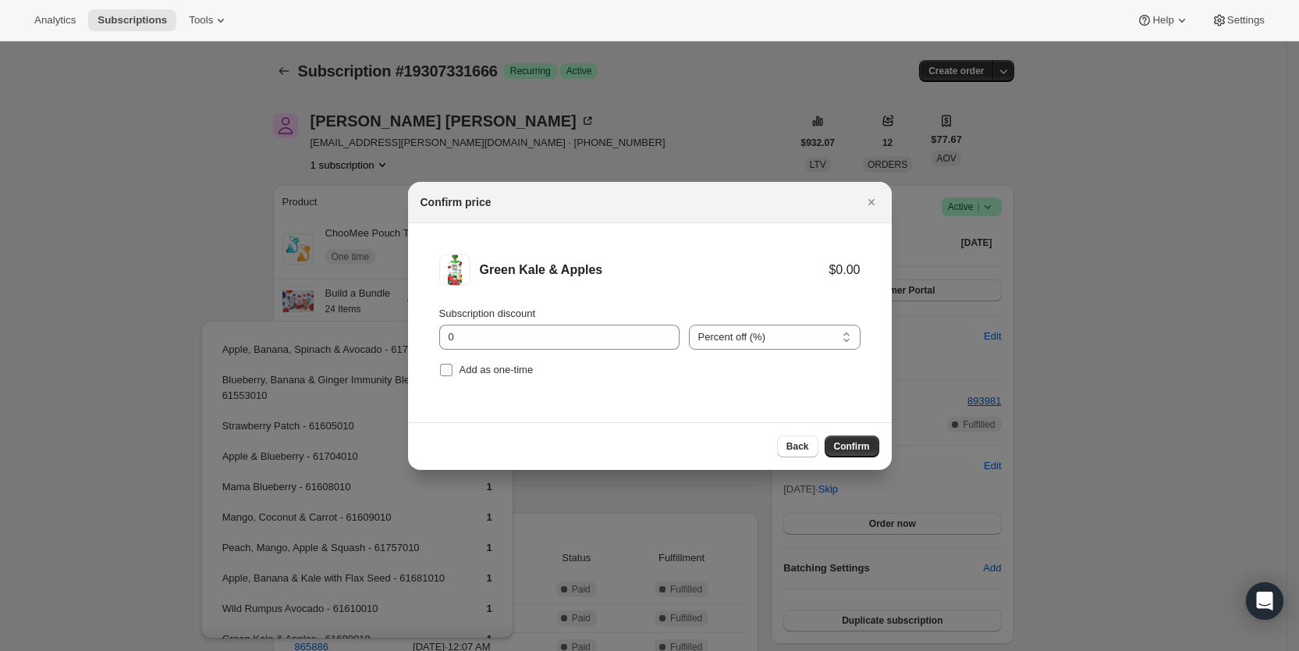
click at [453, 369] on span ":r2sb:" at bounding box center [446, 370] width 14 height 14
click at [453, 369] on input "Add as one-time" at bounding box center [446, 370] width 12 height 12
checkbox input "true"
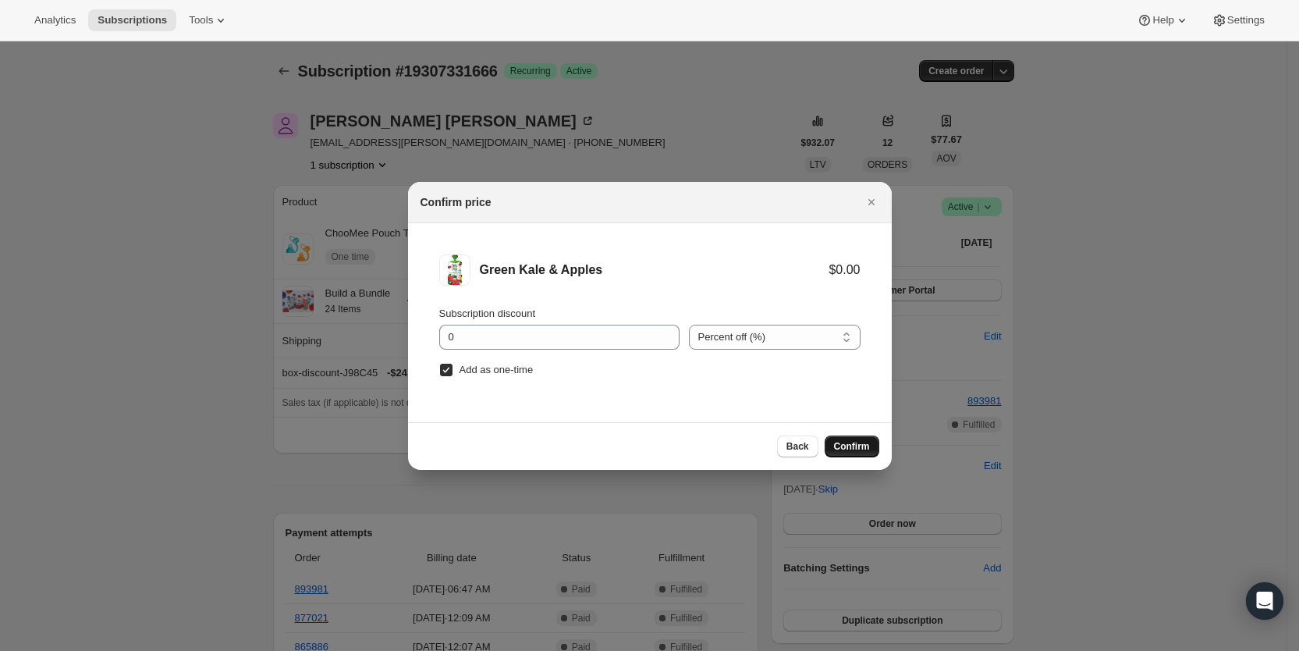
click at [845, 448] on span "Confirm" at bounding box center [852, 446] width 36 height 12
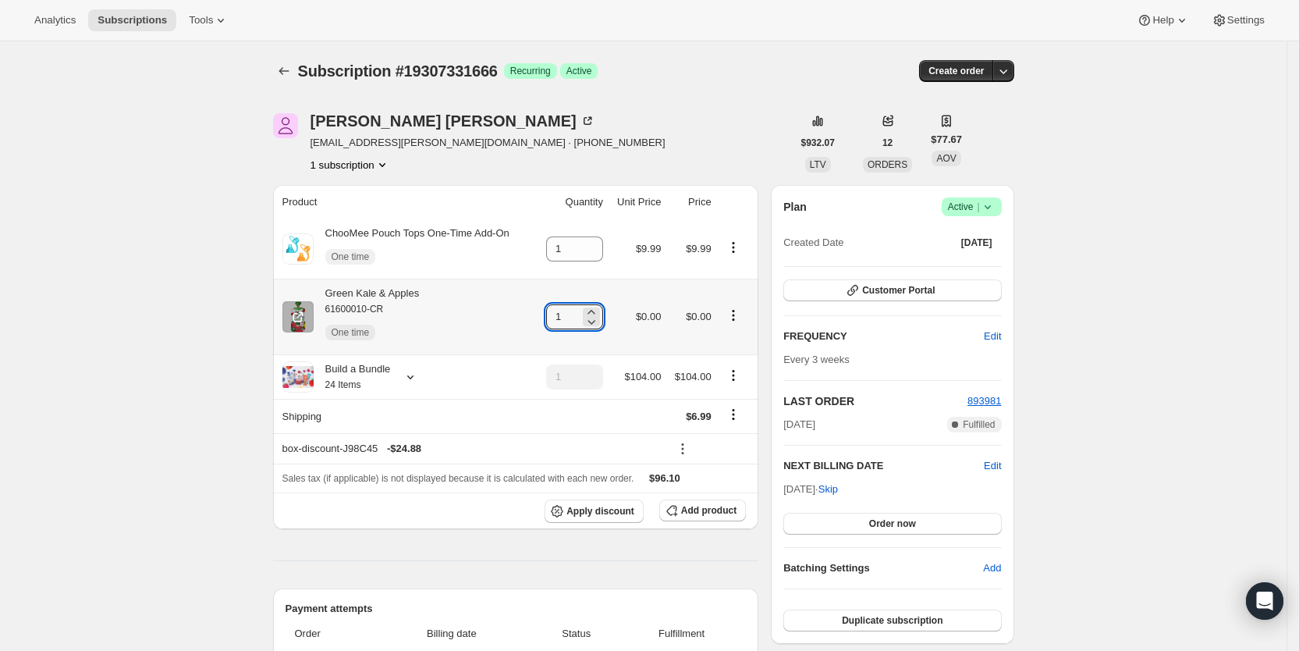
drag, startPoint x: 559, startPoint y: 318, endPoint x: 588, endPoint y: 318, distance: 28.9
click at [588, 318] on div "1" at bounding box center [574, 316] width 57 height 25
type input "3"
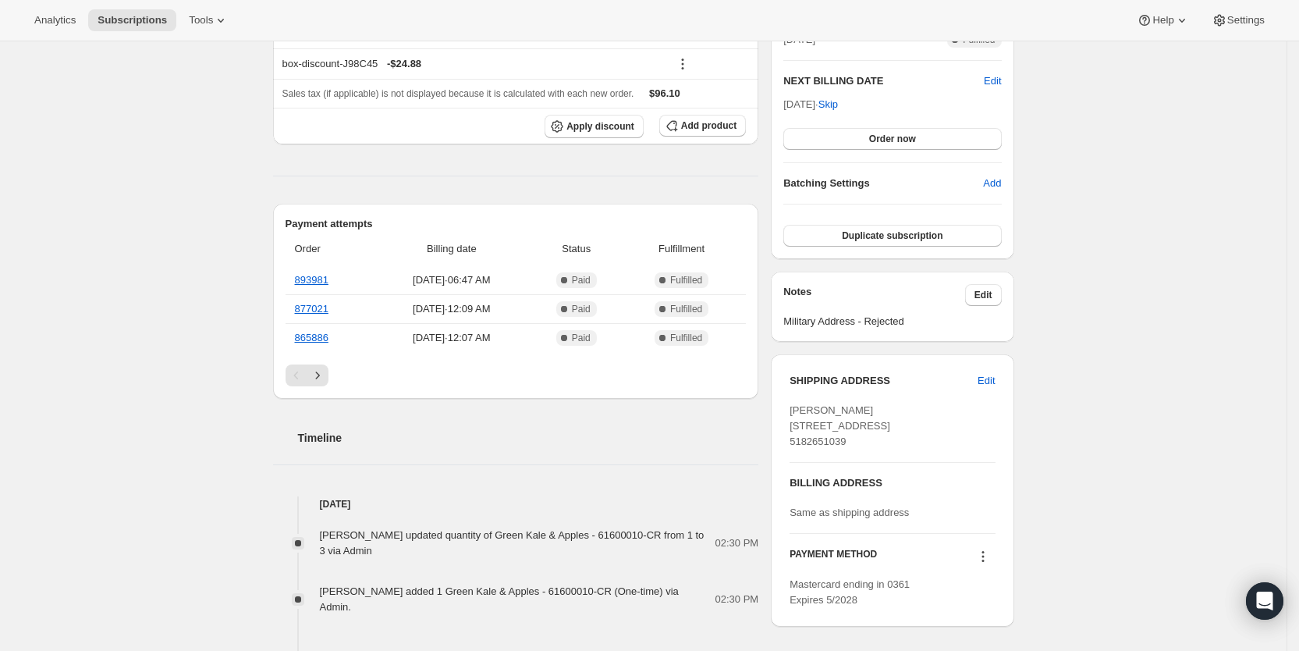
scroll to position [396, 0]
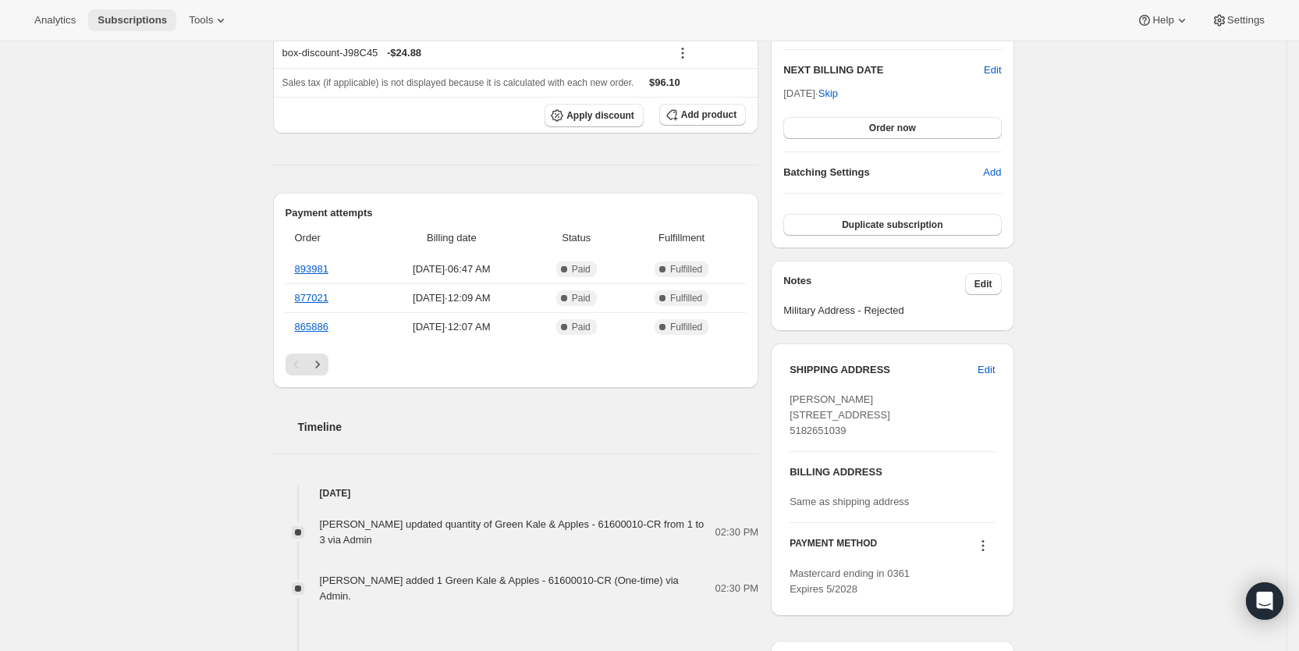
click at [122, 14] on span "Subscriptions" at bounding box center [132, 20] width 69 height 12
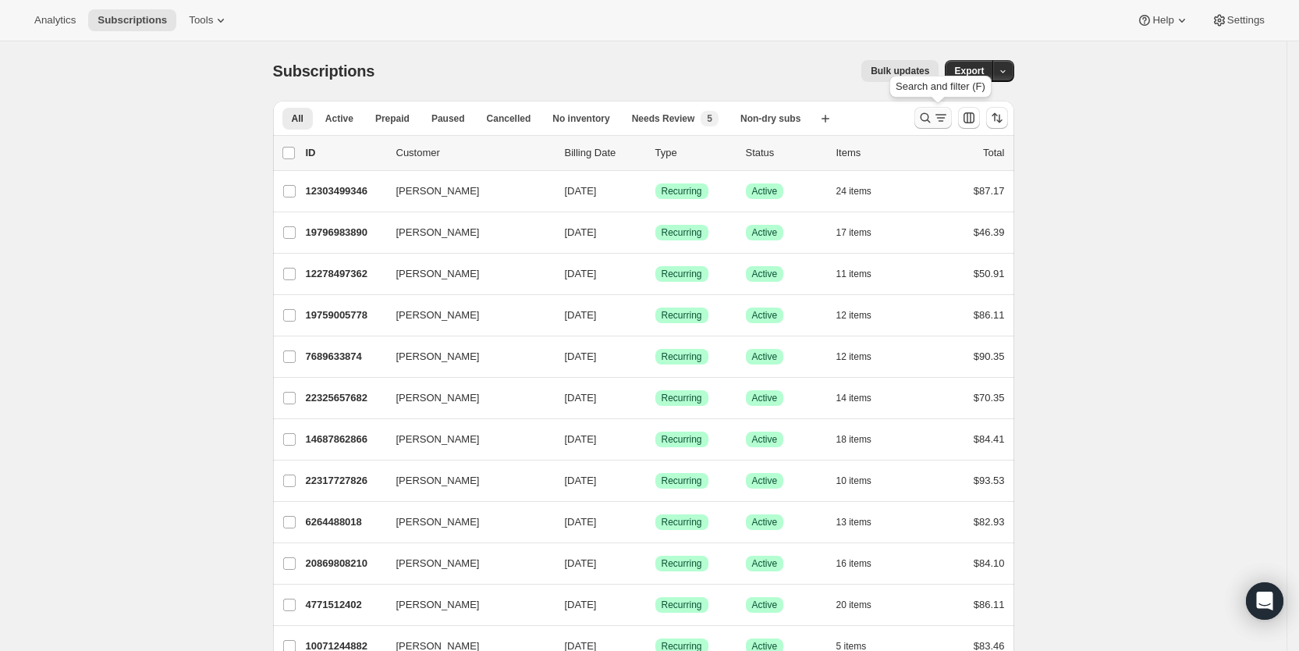
click at [949, 119] on icon "Search and filter results" at bounding box center [941, 118] width 16 height 16
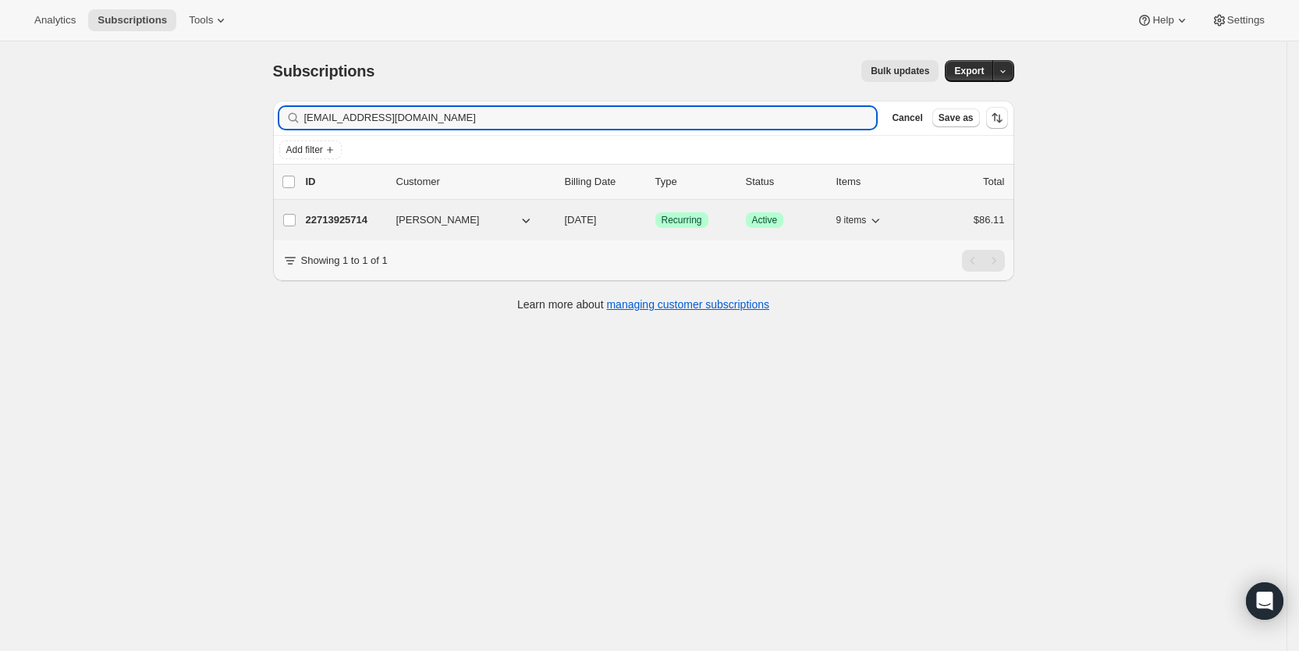
type input "[EMAIL_ADDRESS][DOMAIN_NAME]"
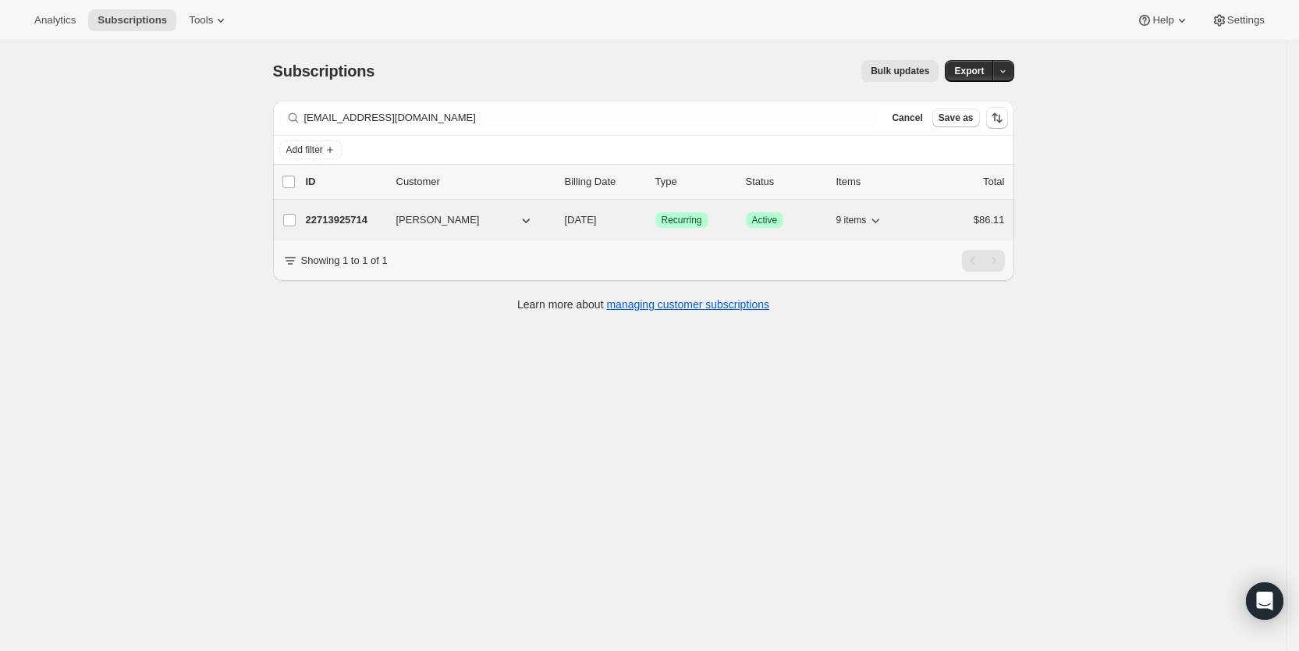
click at [597, 219] on span "[DATE]" at bounding box center [581, 220] width 32 height 12
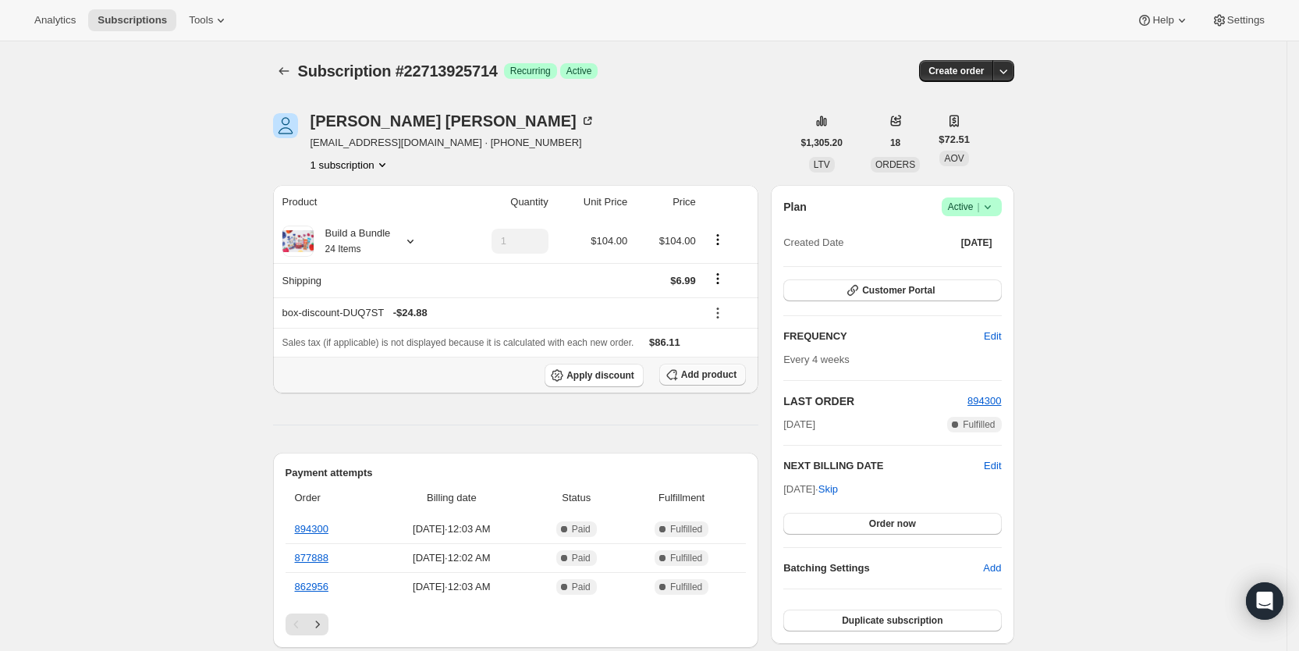
click at [705, 371] on span "Add product" at bounding box center [708, 374] width 55 height 12
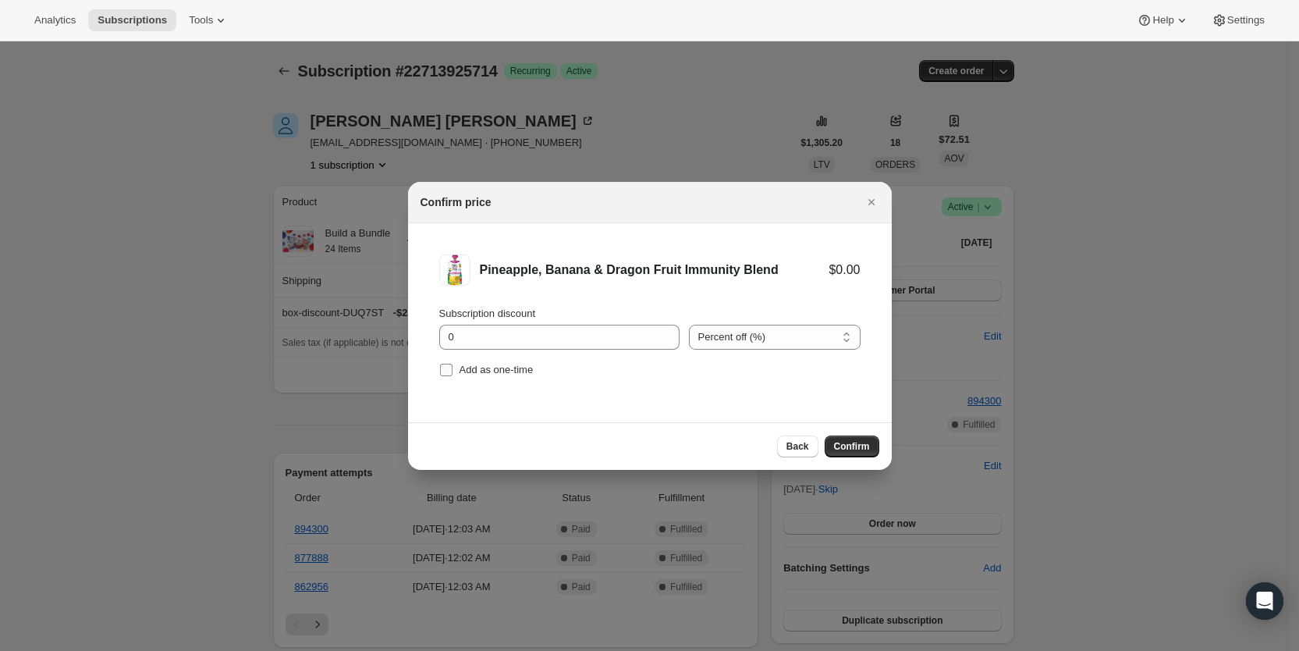
click at [460, 363] on label "Add as one-time" at bounding box center [486, 370] width 94 height 22
click at [453, 364] on input "Add as one-time" at bounding box center [446, 370] width 12 height 12
checkbox input "true"
click at [848, 438] on button "Confirm" at bounding box center [852, 446] width 55 height 22
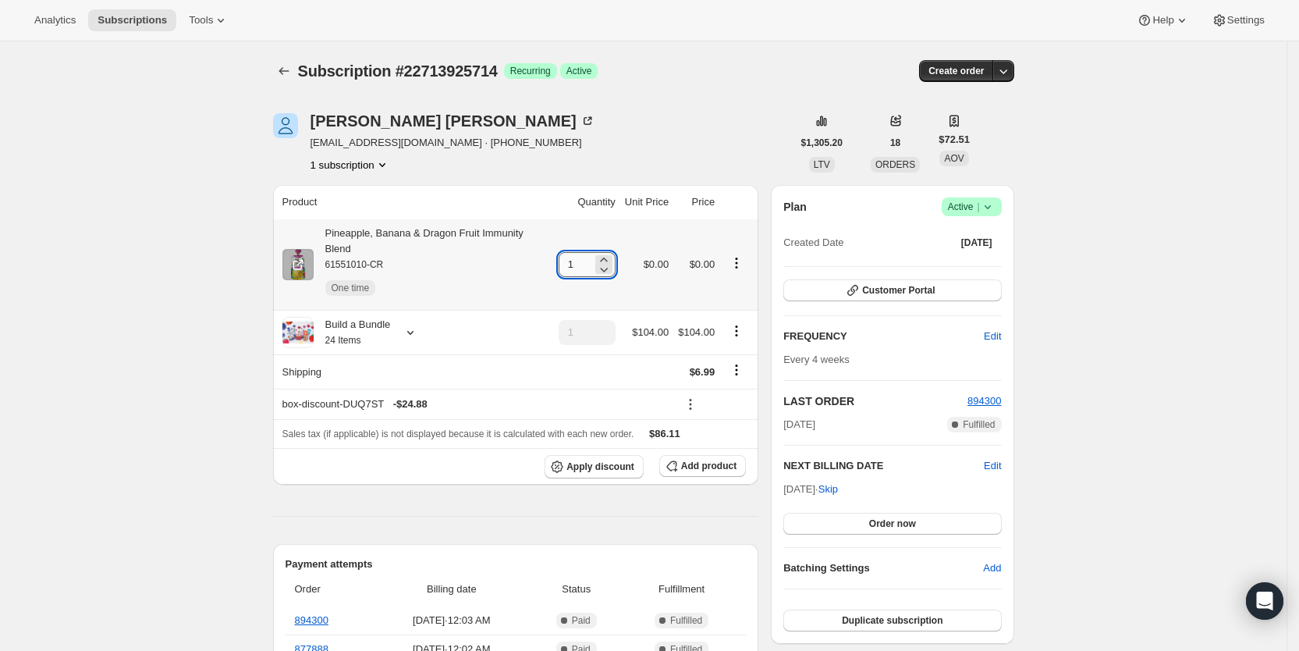
drag, startPoint x: 572, startPoint y: 259, endPoint x: 588, endPoint y: 257, distance: 16.5
click at [588, 257] on input "1" at bounding box center [576, 264] width 34 height 25
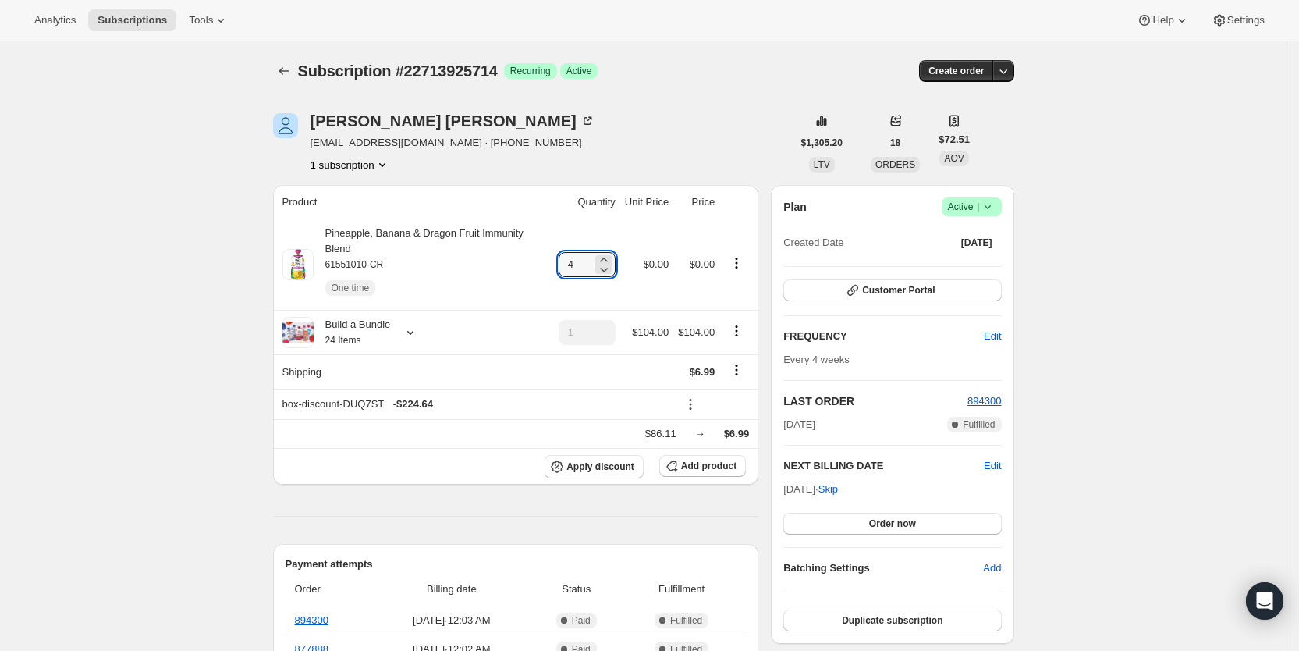
type input "4"
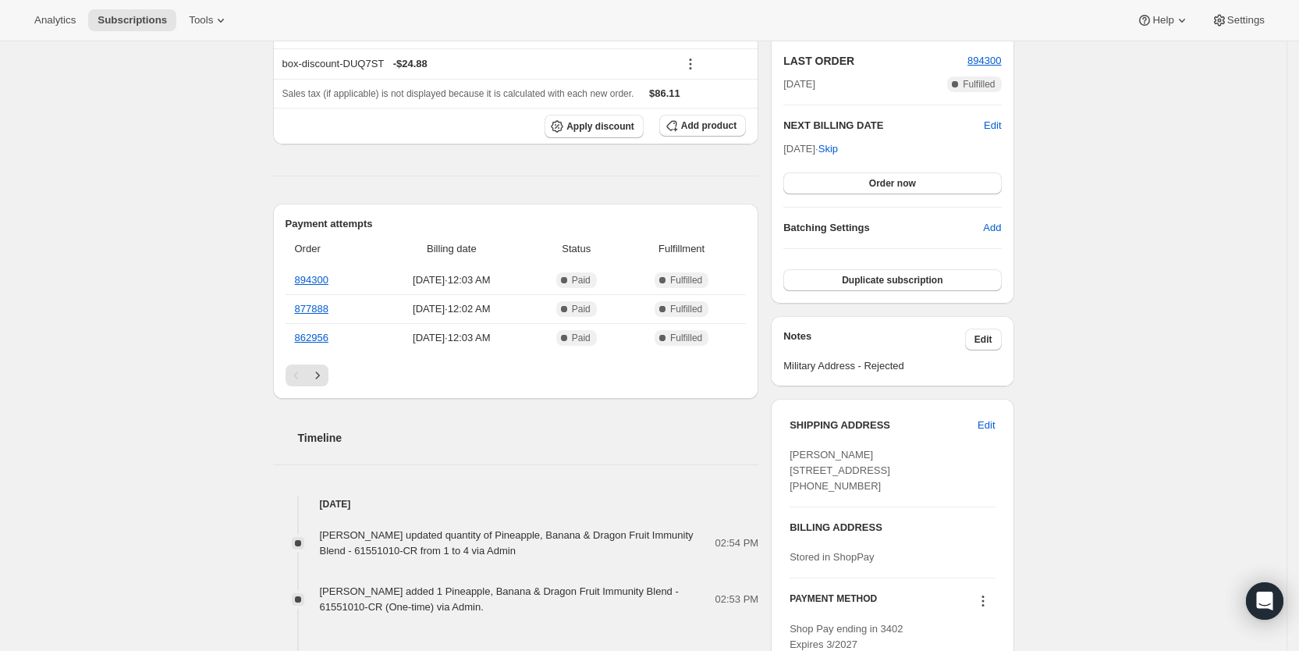
scroll to position [351, 0]
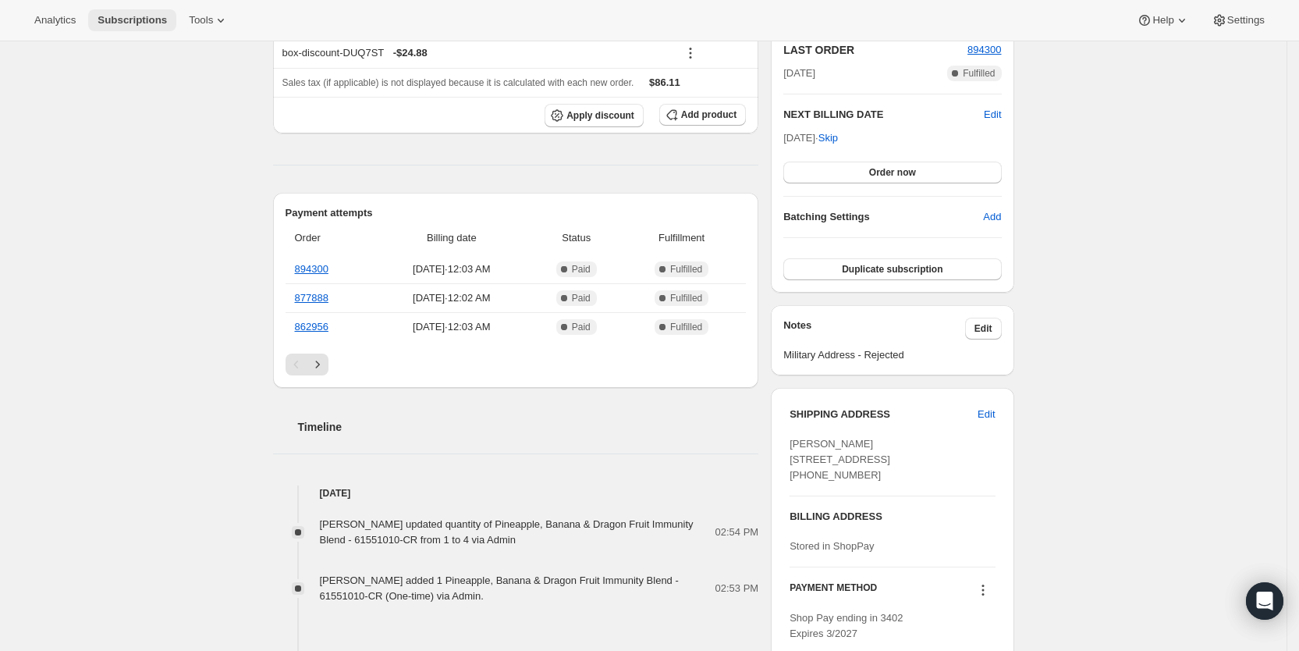
click at [119, 20] on span "Subscriptions" at bounding box center [132, 20] width 69 height 12
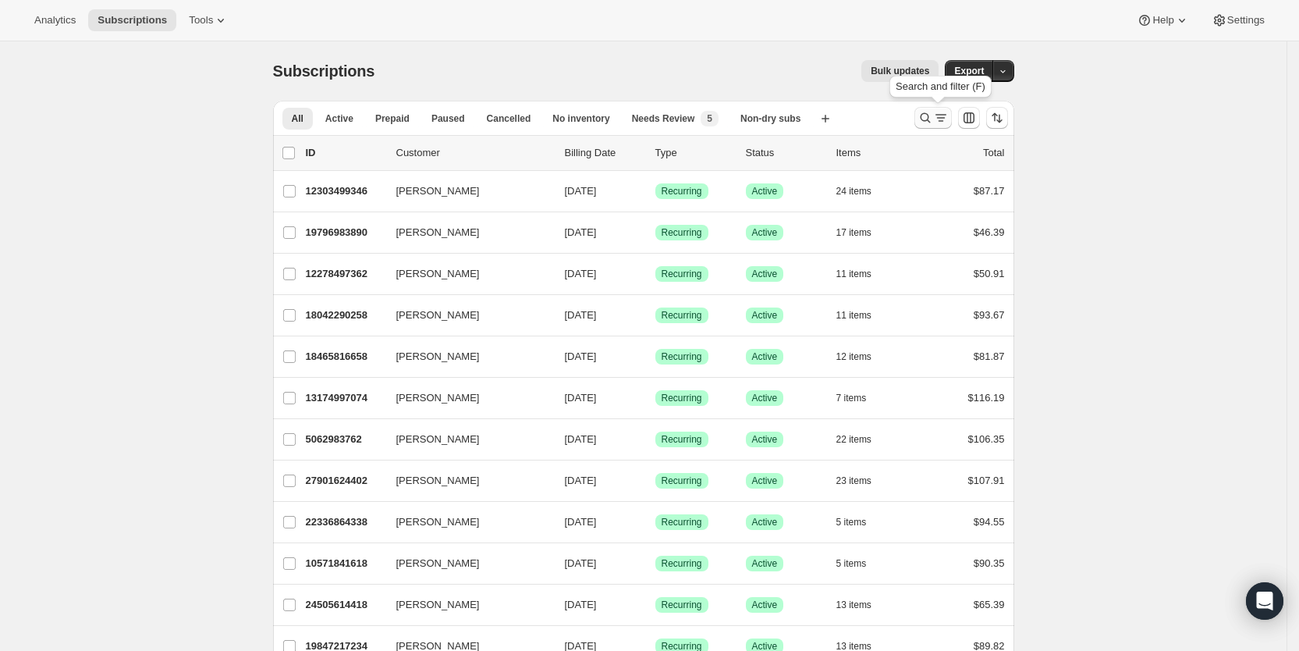
click at [946, 116] on icon "Search and filter results" at bounding box center [941, 118] width 16 height 16
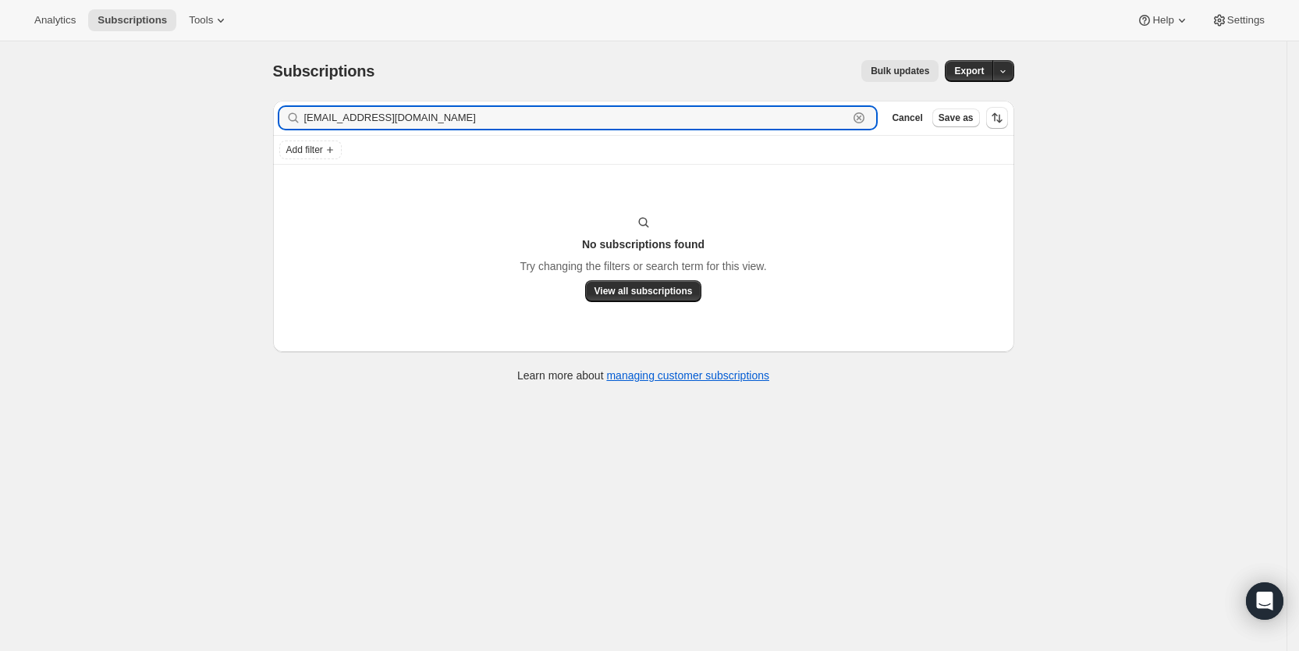
drag, startPoint x: 451, startPoint y: 113, endPoint x: 305, endPoint y: 105, distance: 146.1
click at [305, 105] on div "Filter subscribers [EMAIL_ADDRESS][DOMAIN_NAME] Clear Cancel Save as" at bounding box center [643, 118] width 741 height 34
paste input "[EMAIL_ADDRESS][DOMAIN_NAME]"
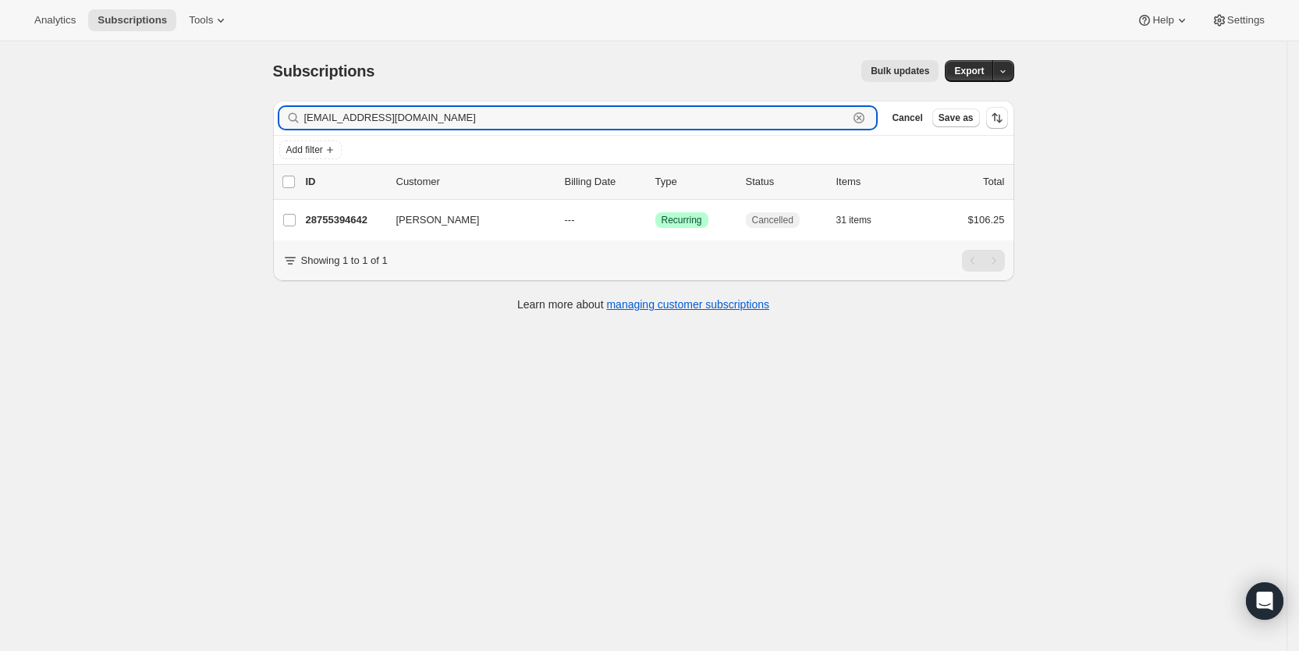
type input "[EMAIL_ADDRESS][DOMAIN_NAME]"
